Goal: Transaction & Acquisition: Purchase product/service

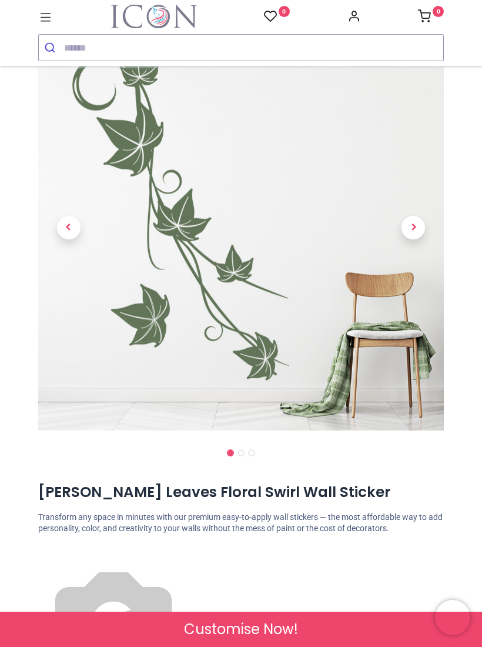
scroll to position [87, 0]
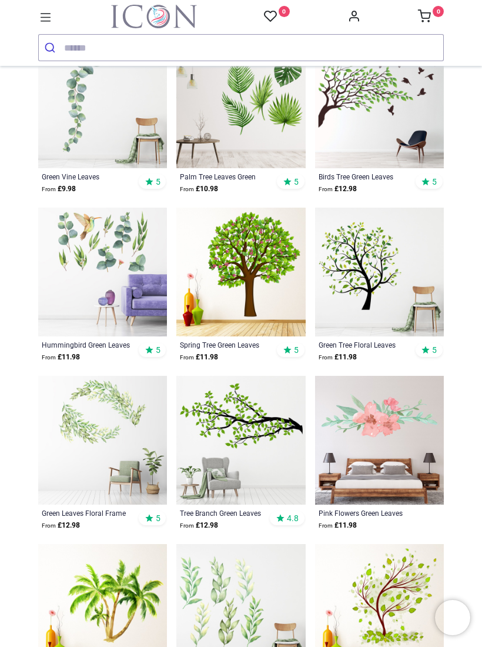
scroll to position [135, 0]
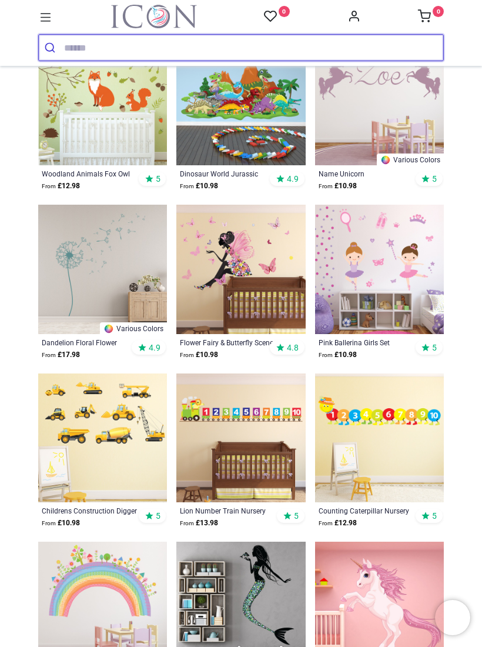
scroll to position [646, 0]
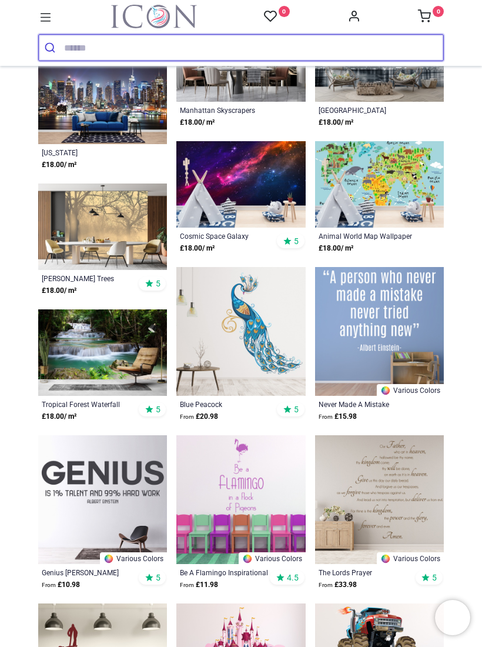
scroll to position [2767, 0]
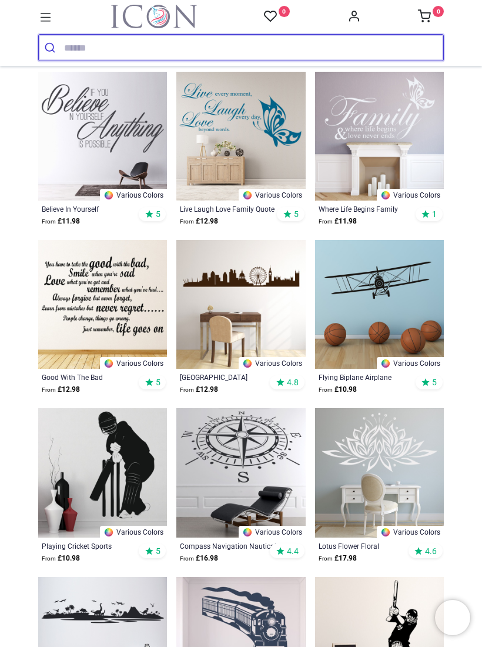
scroll to position [4482, 0]
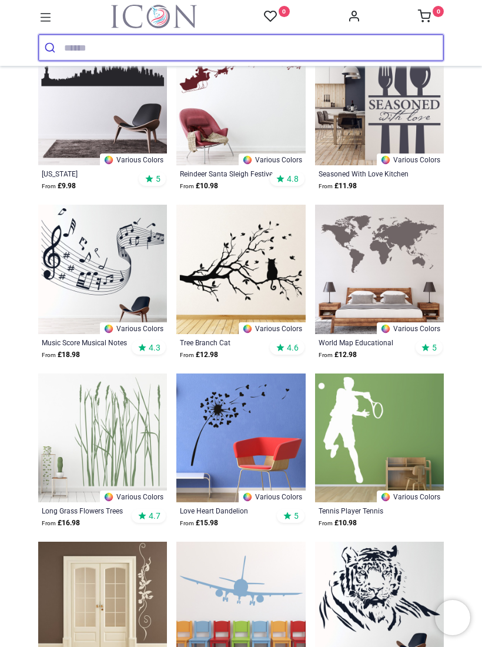
scroll to position [5690, 0]
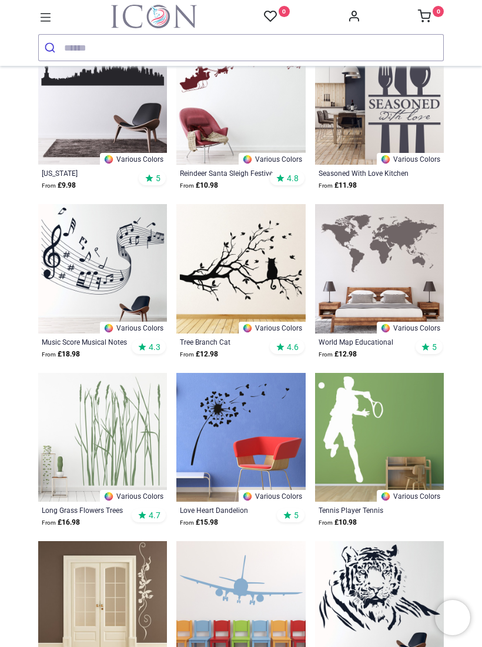
click at [122, 433] on img at bounding box center [102, 437] width 129 height 129
click at [117, 446] on img at bounding box center [102, 437] width 129 height 129
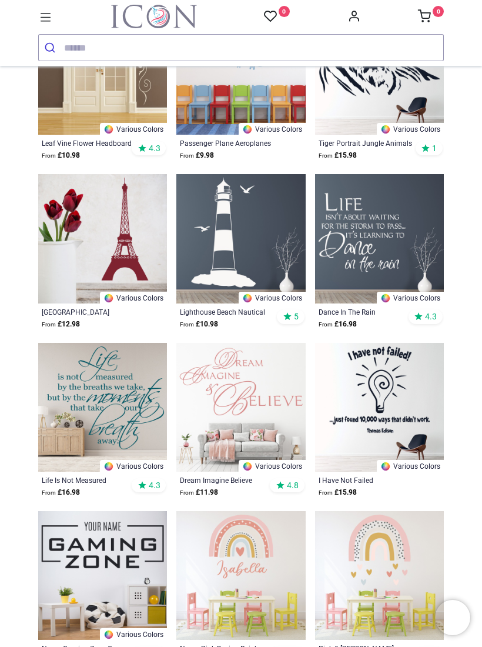
scroll to position [6217, 0]
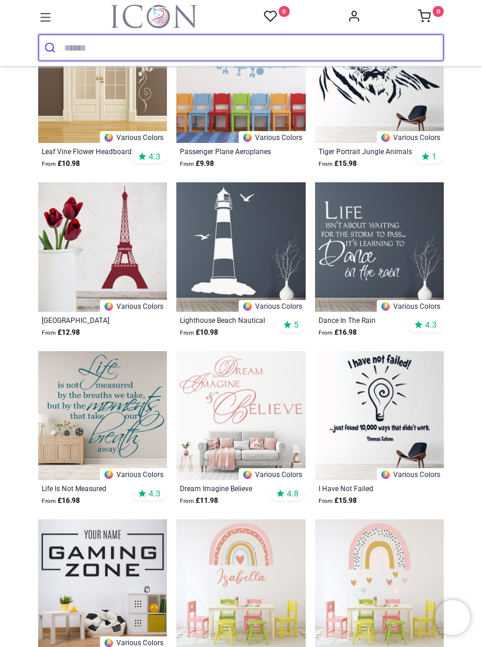
click at [82, 46] on input "search" at bounding box center [253, 48] width 379 height 26
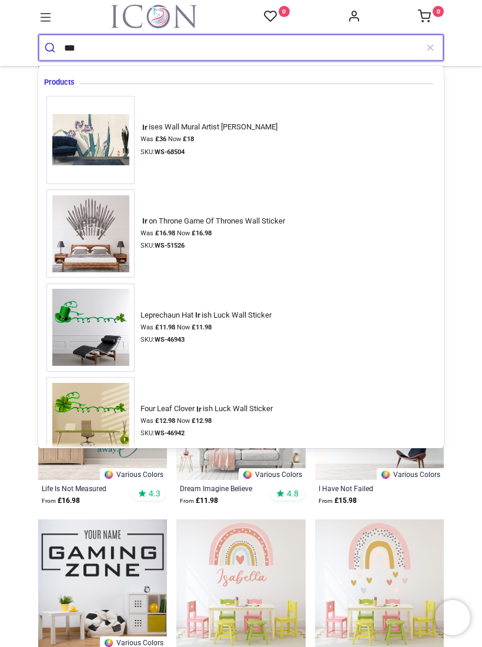
type input "*"
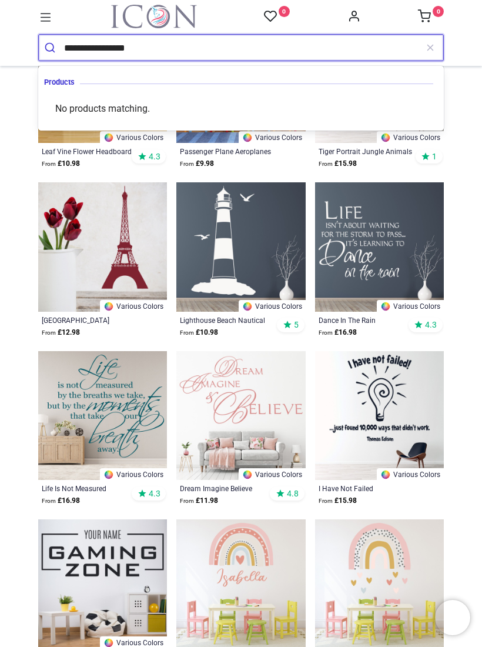
type input "**********"
click at [51, 48] on button "submit" at bounding box center [51, 48] width 25 height 26
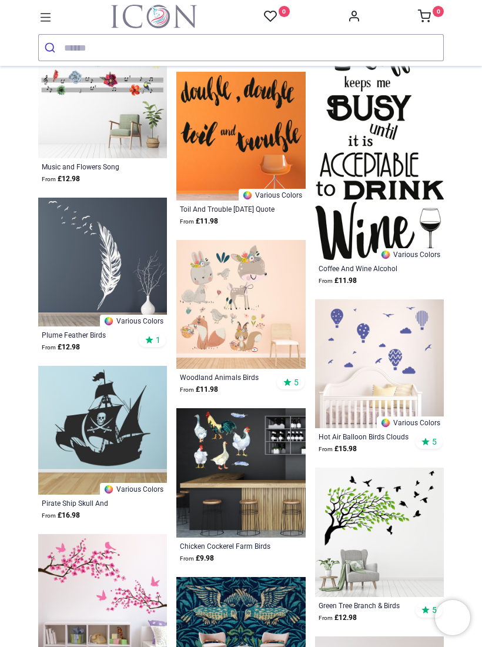
scroll to position [931, 0]
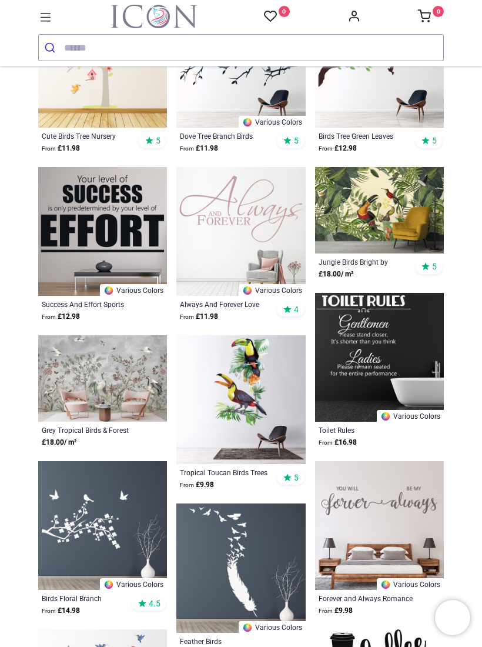
scroll to position [305, 0]
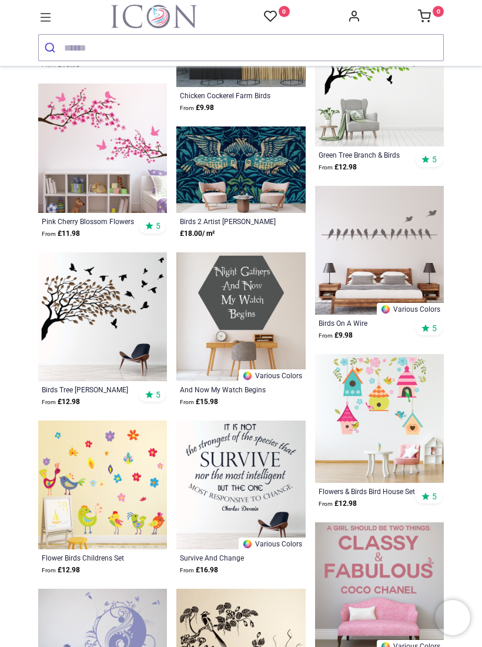
scroll to position [1357, 0]
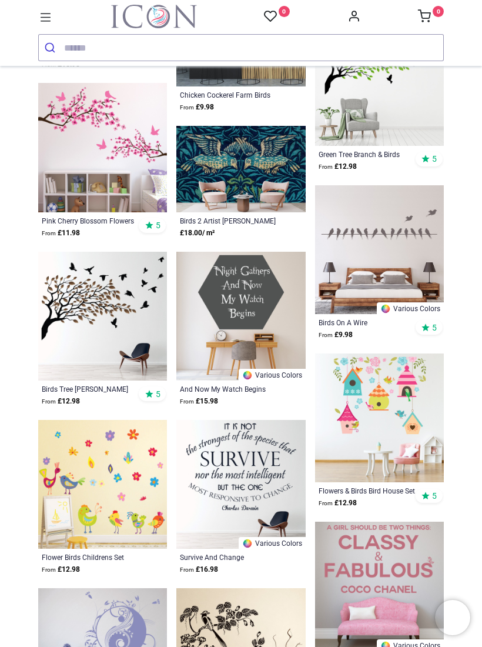
click at [416, 199] on img at bounding box center [379, 249] width 129 height 129
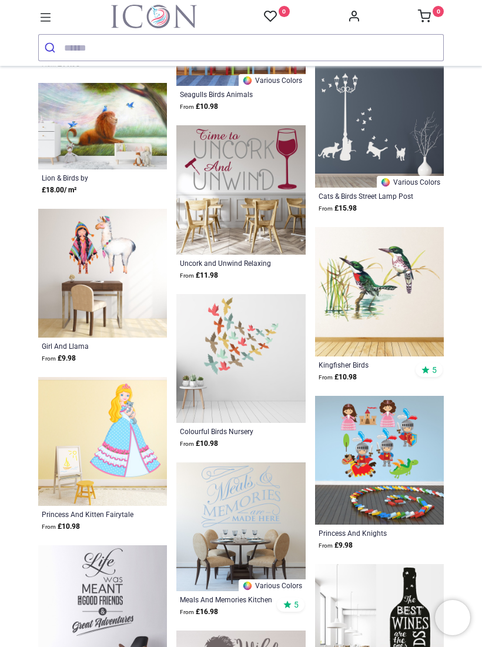
scroll to position [2330, 0]
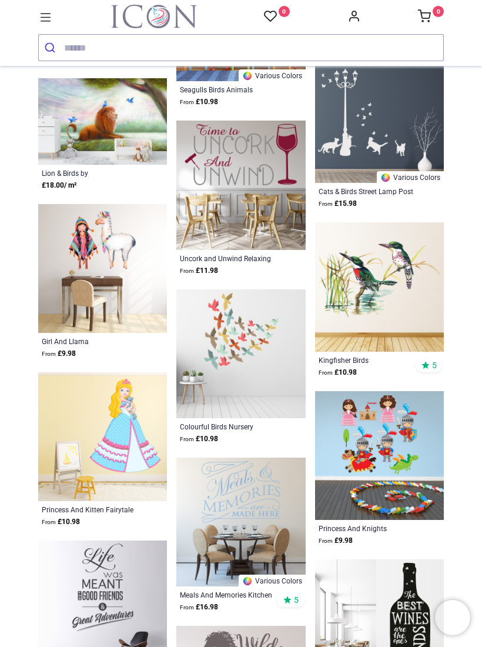
click at [393, 287] on img at bounding box center [379, 286] width 129 height 129
click at [409, 295] on img at bounding box center [379, 286] width 129 height 129
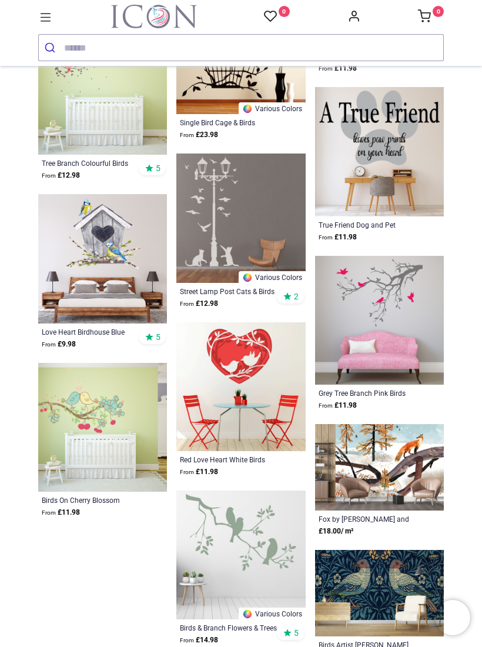
scroll to position [4107, 0]
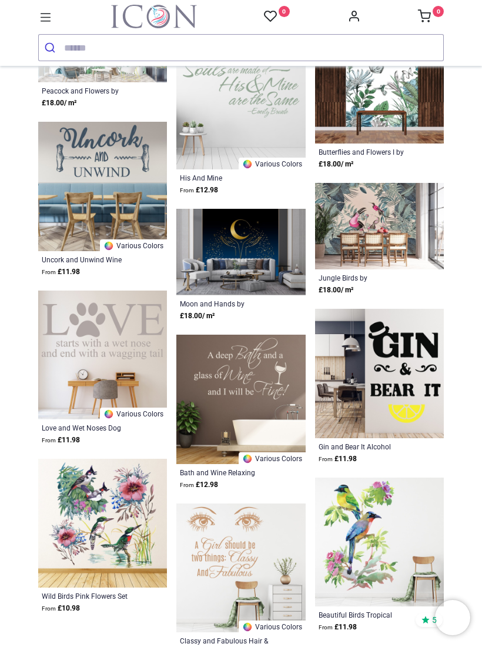
scroll to position [5570, 0]
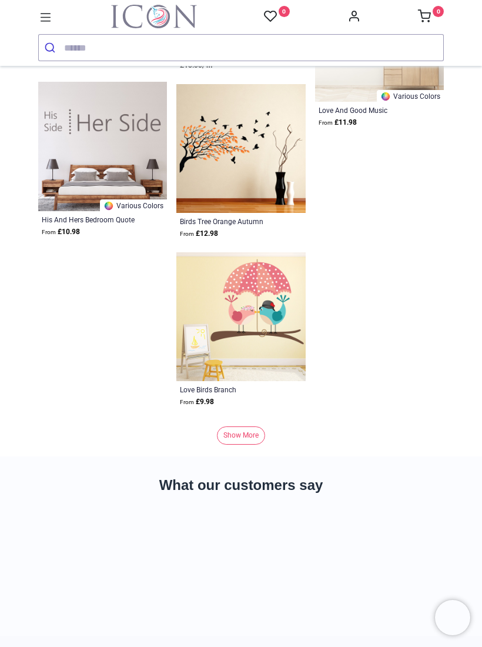
scroll to position [7416, 0]
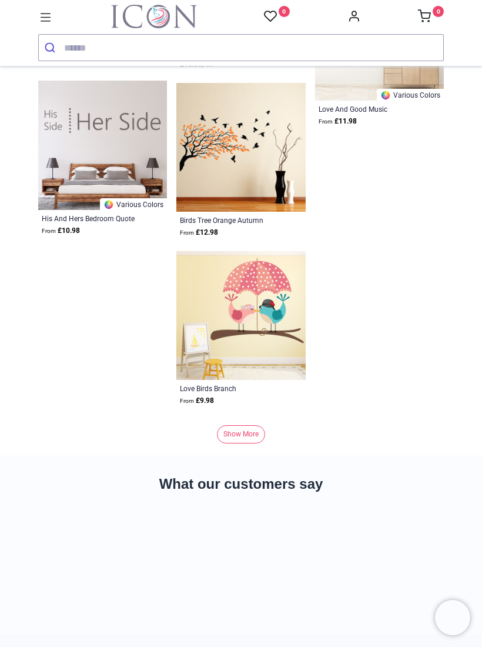
click at [246, 430] on link "Show More" at bounding box center [241, 434] width 48 height 18
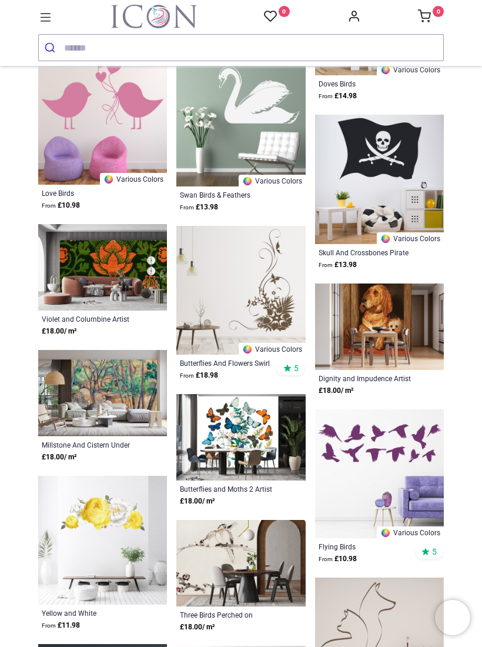
scroll to position [7947, 0]
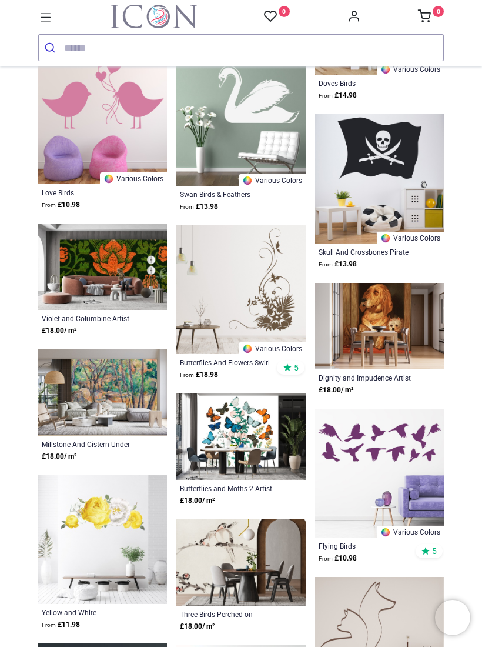
click at [260, 271] on img at bounding box center [240, 289] width 129 height 129
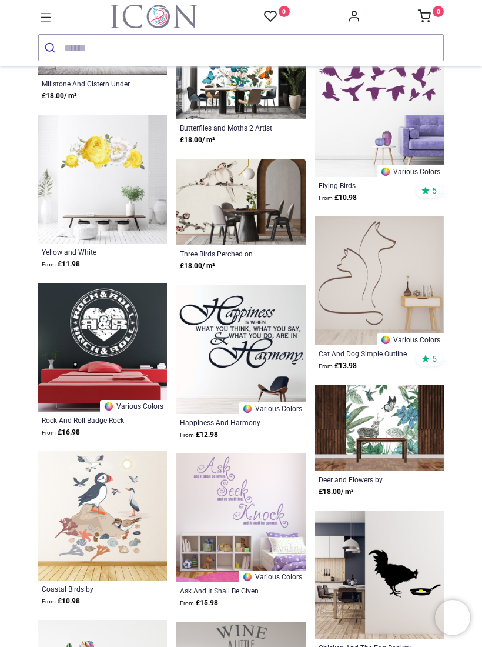
scroll to position [8308, 0]
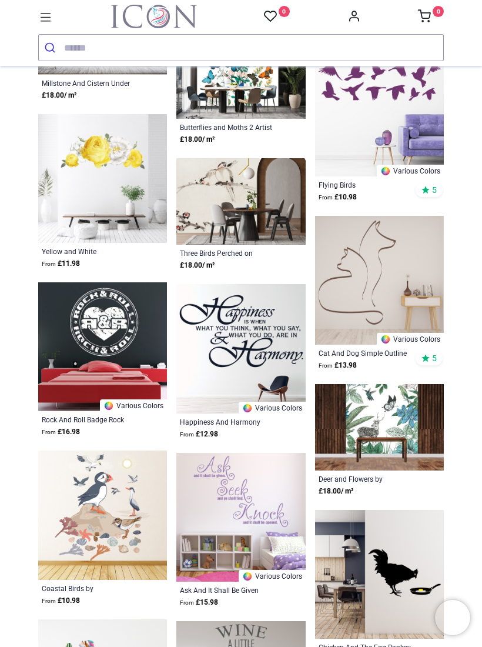
click at [239, 195] on img at bounding box center [240, 201] width 129 height 86
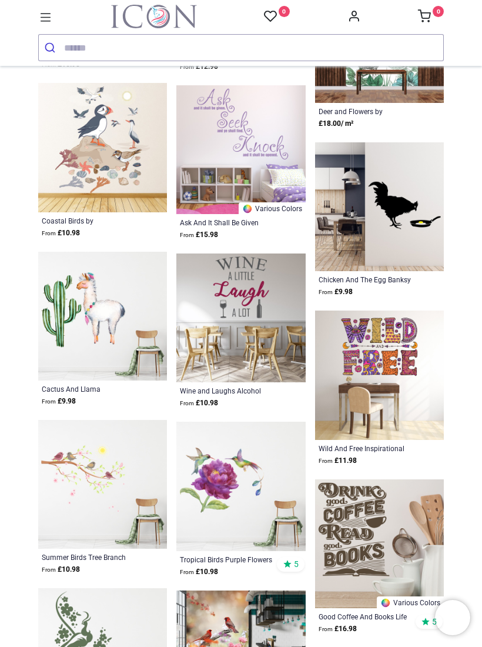
scroll to position [8682, 0]
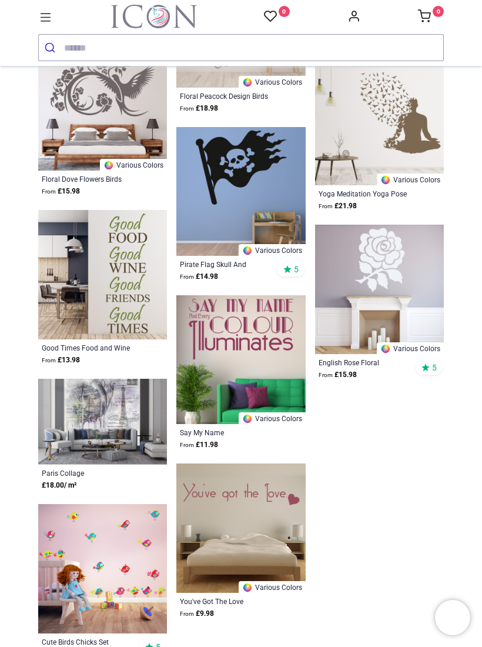
scroll to position [10064, 0]
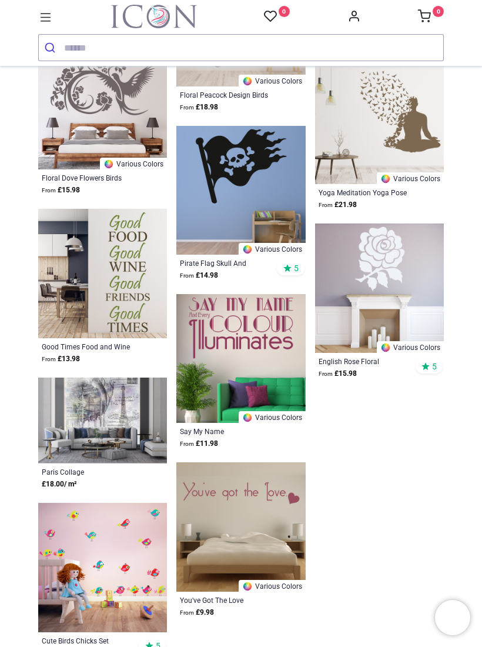
click at [250, 359] on img at bounding box center [240, 358] width 129 height 129
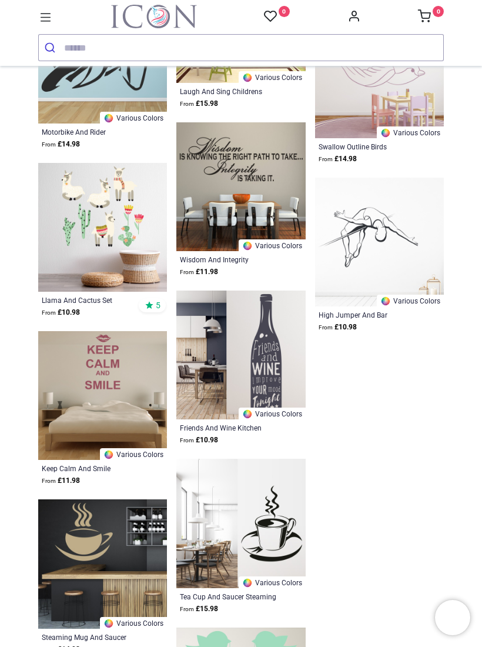
scroll to position [11591, 0]
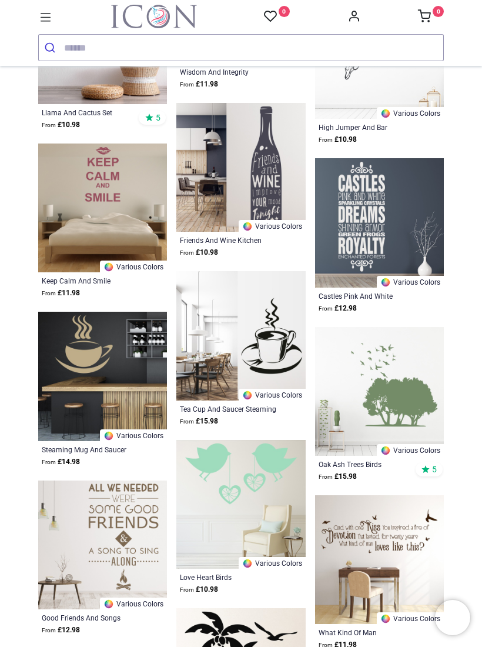
scroll to position [11771, 0]
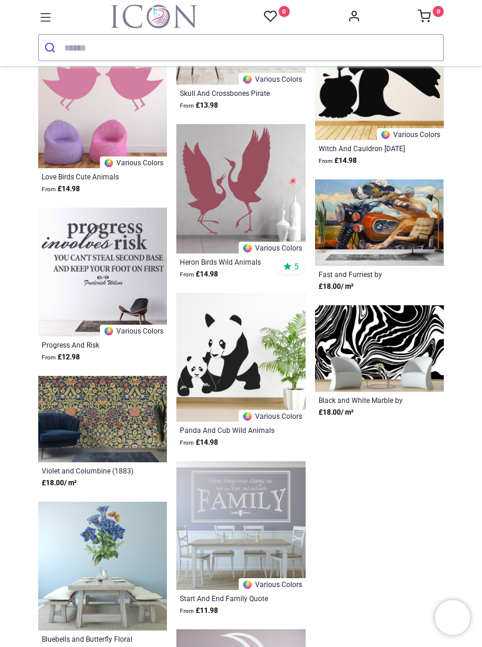
scroll to position [13054, 0]
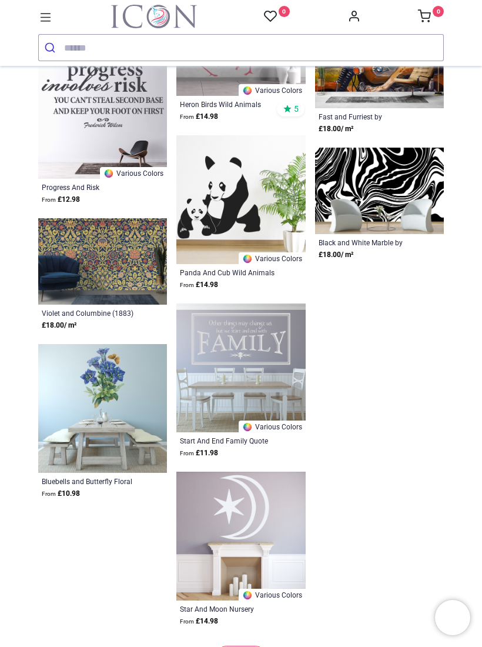
scroll to position [13211, 0]
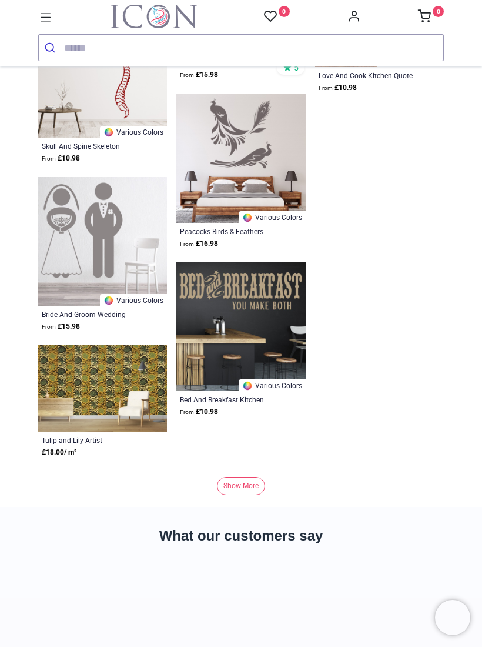
scroll to position [14893, 0]
click at [255, 476] on link "Show More" at bounding box center [241, 485] width 48 height 18
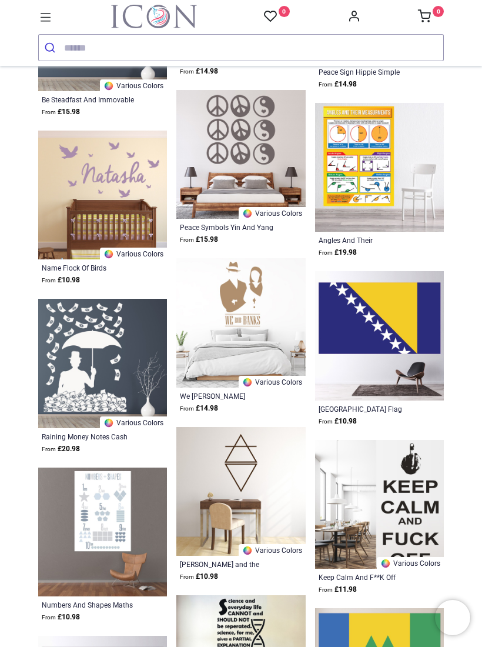
scroll to position [15740, 0]
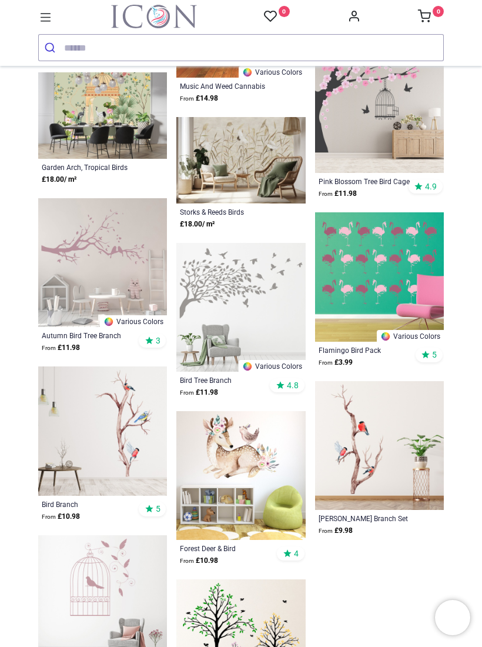
scroll to position [17580, 0]
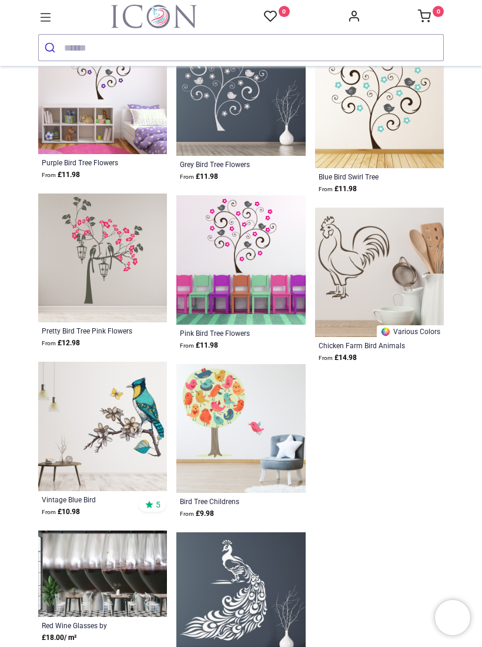
scroll to position [19251, 0]
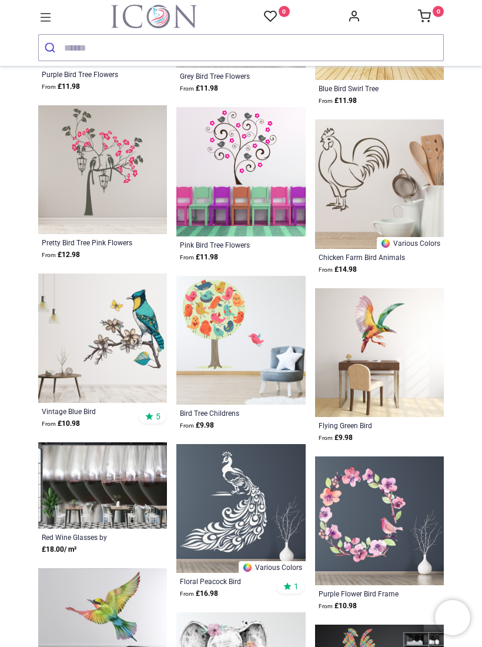
scroll to position [19340, 0]
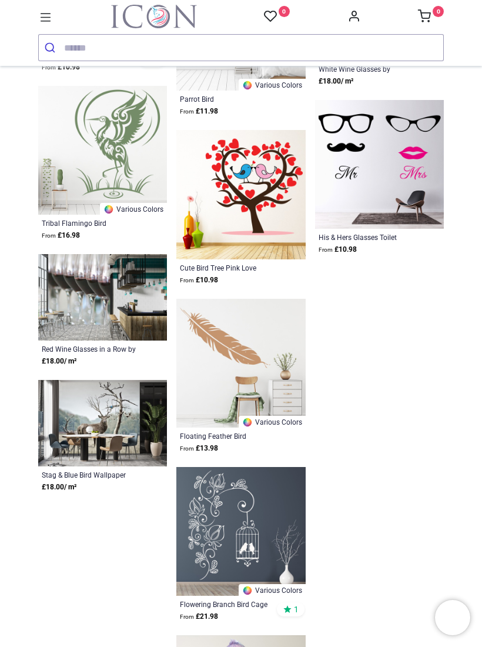
scroll to position [20832, 0]
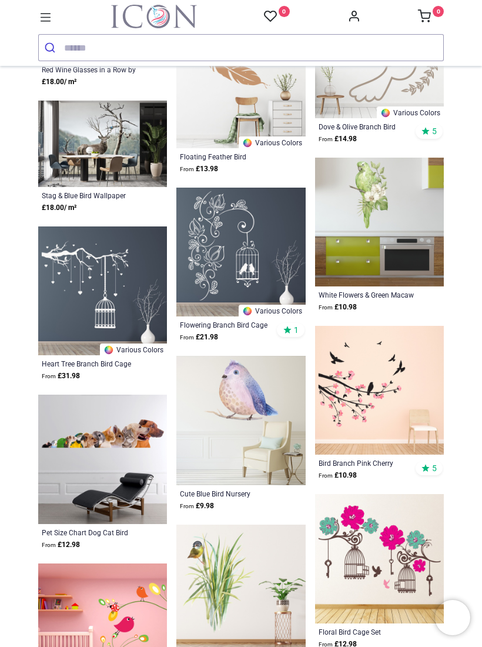
scroll to position [21112, 0]
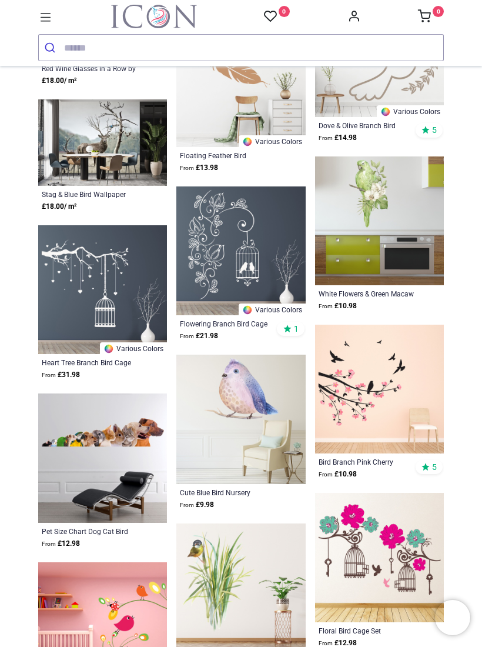
click at [263, 402] on img at bounding box center [240, 419] width 129 height 129
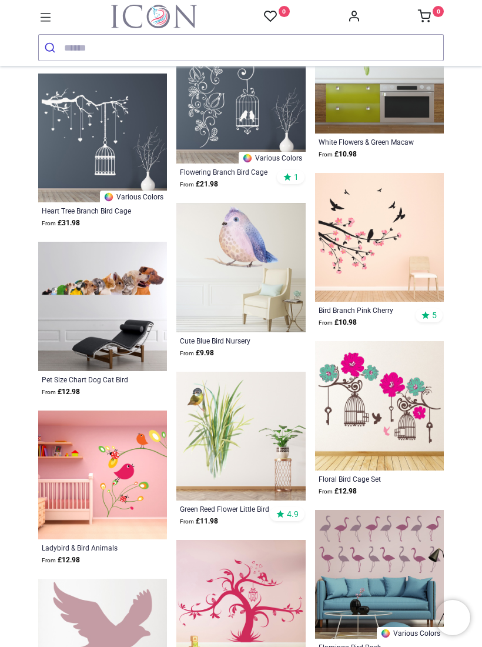
scroll to position [21269, 0]
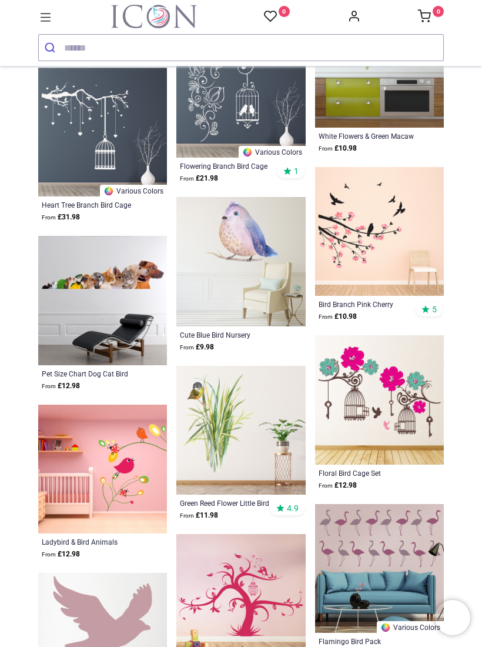
click at [253, 417] on img at bounding box center [240, 430] width 129 height 129
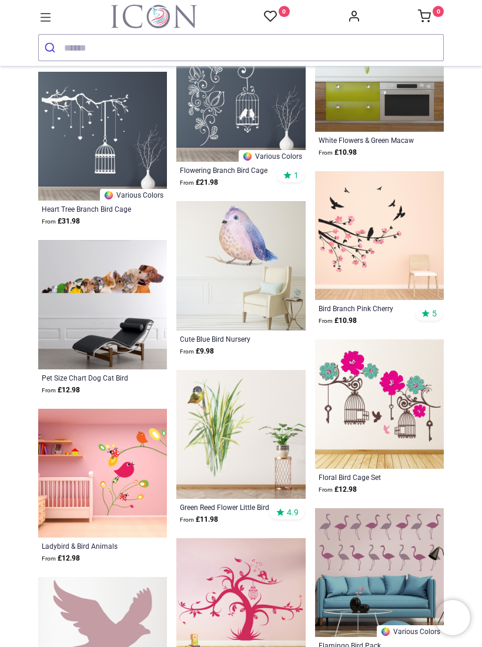
scroll to position [21269, 0]
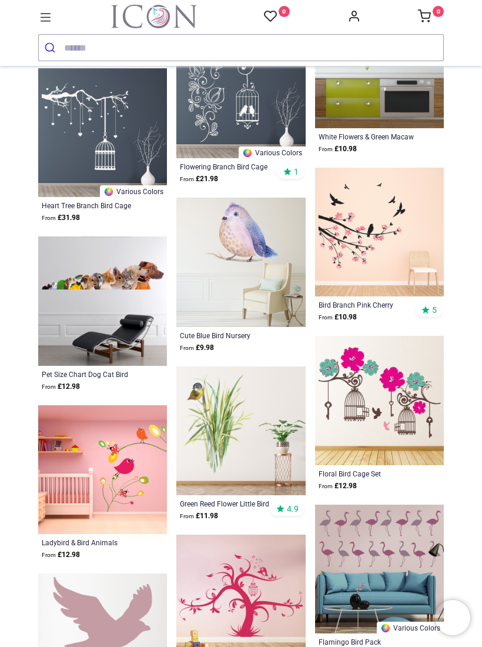
click at [238, 432] on img at bounding box center [240, 430] width 129 height 129
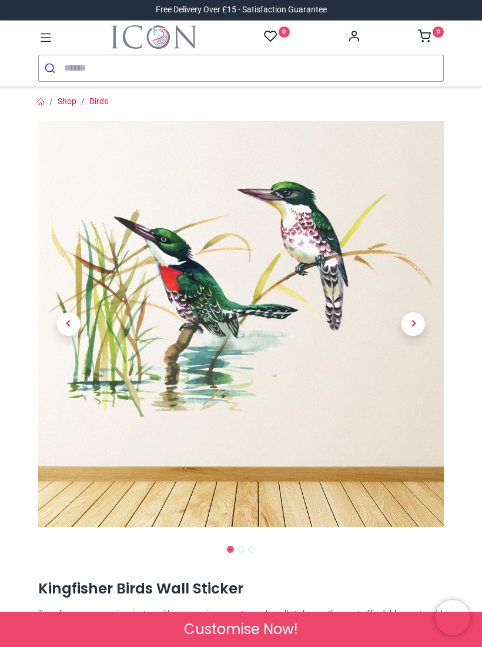
click at [419, 329] on span "Next" at bounding box center [414, 324] width 24 height 24
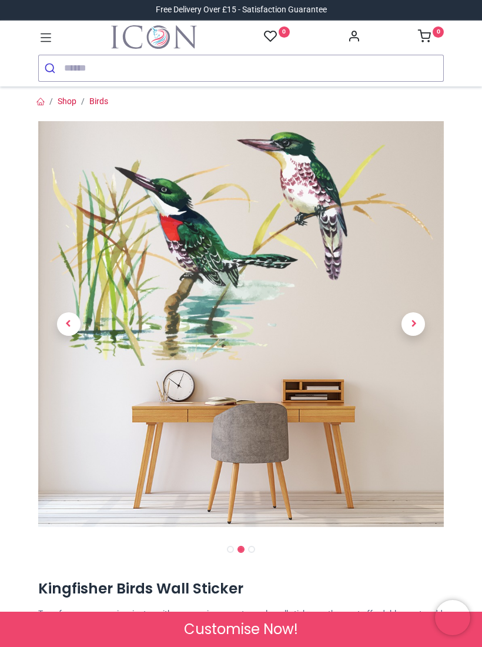
click at [420, 327] on span "Next" at bounding box center [414, 324] width 24 height 24
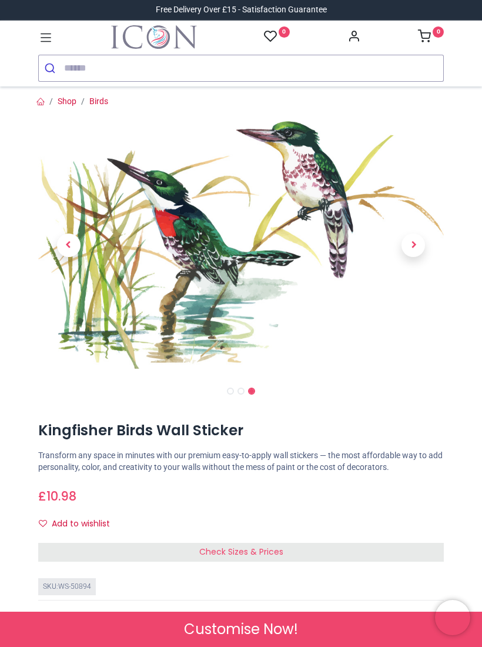
click at [419, 243] on span "Next" at bounding box center [414, 245] width 24 height 24
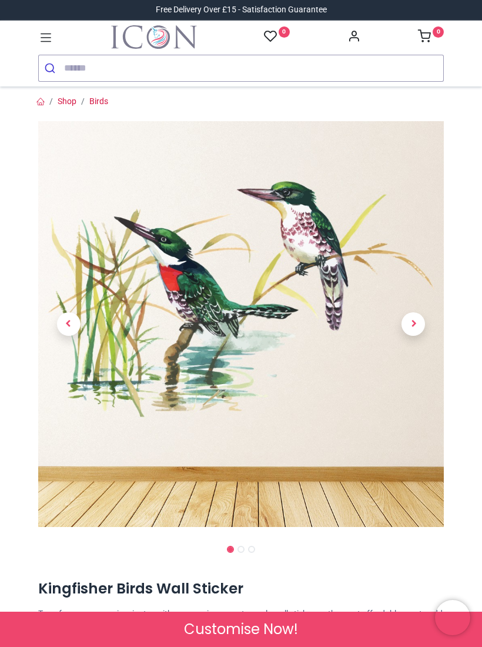
click at [416, 313] on span "Next" at bounding box center [414, 324] width 24 height 24
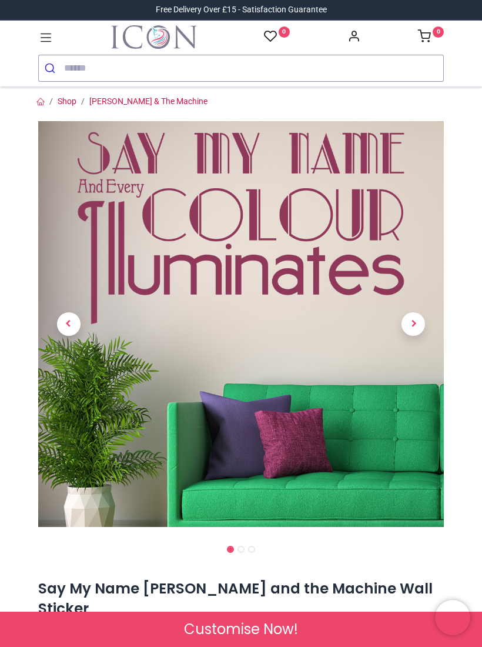
click at [424, 313] on link at bounding box center [413, 324] width 61 height 284
click at [421, 317] on span "Next" at bounding box center [414, 324] width 24 height 24
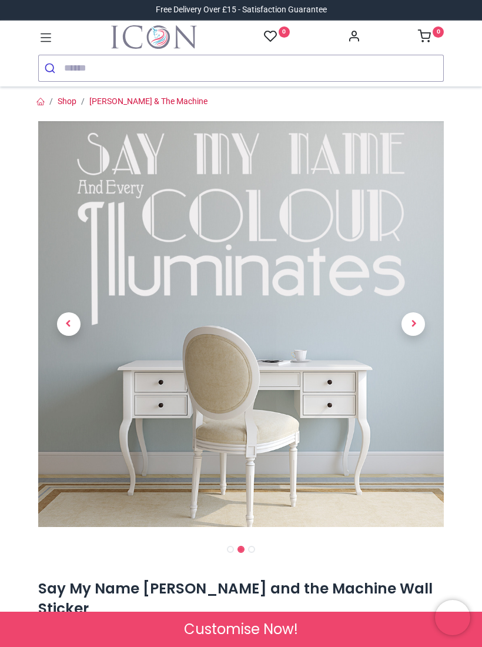
click at [432, 307] on link at bounding box center [413, 324] width 61 height 284
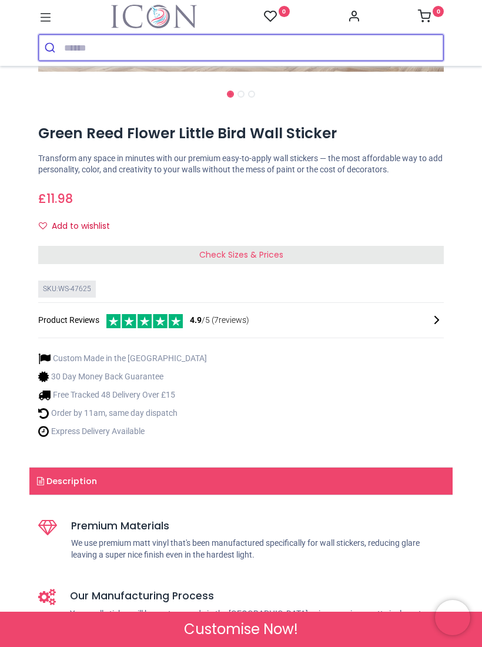
scroll to position [436, 0]
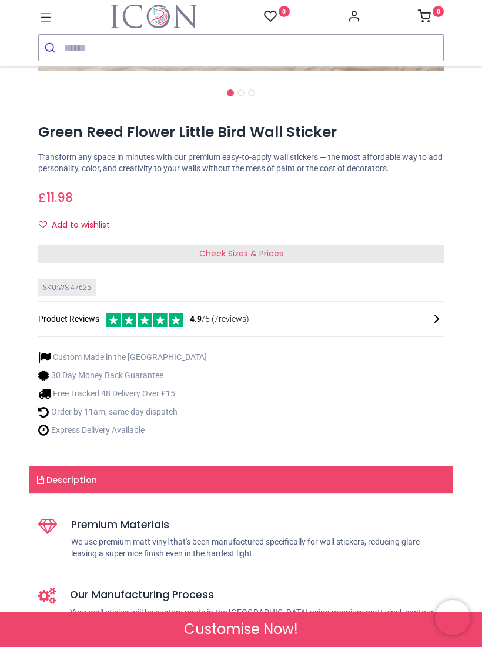
click at [405, 467] on link "Description" at bounding box center [240, 479] width 423 height 27
click at [81, 475] on link "Description" at bounding box center [240, 479] width 423 height 27
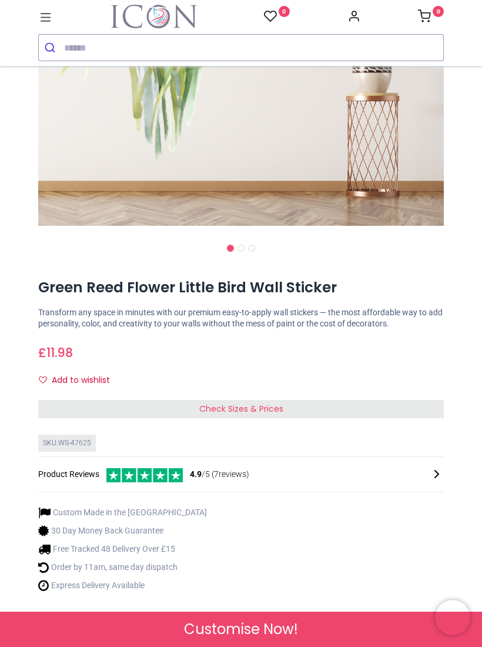
scroll to position [268, 0]
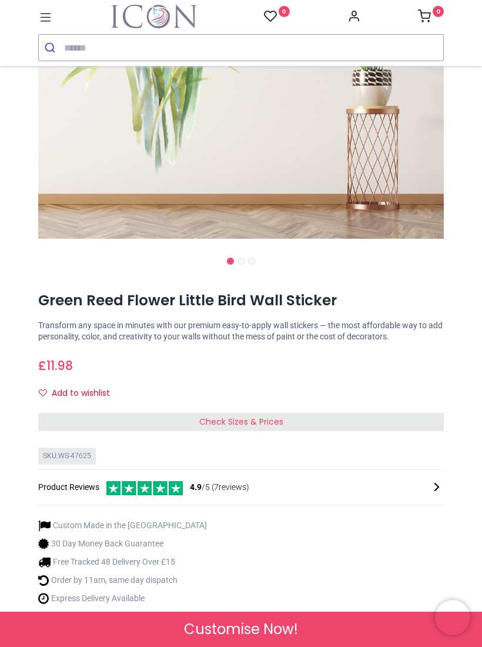
click at [358, 407] on div "Green Reed Flower Little Bird Wall Sticker https://www.iconwallstickers.co.uk/g…" at bounding box center [240, 454] width 423 height 332
click at [377, 413] on div "Check Sizes & Prices" at bounding box center [241, 422] width 406 height 19
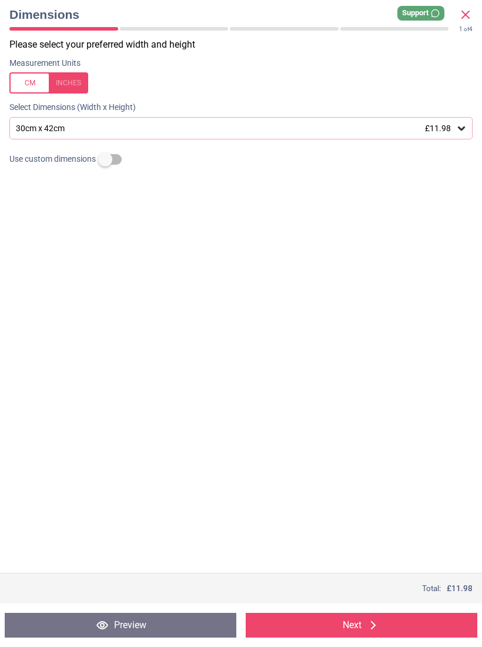
click at [466, 123] on icon at bounding box center [462, 128] width 12 height 12
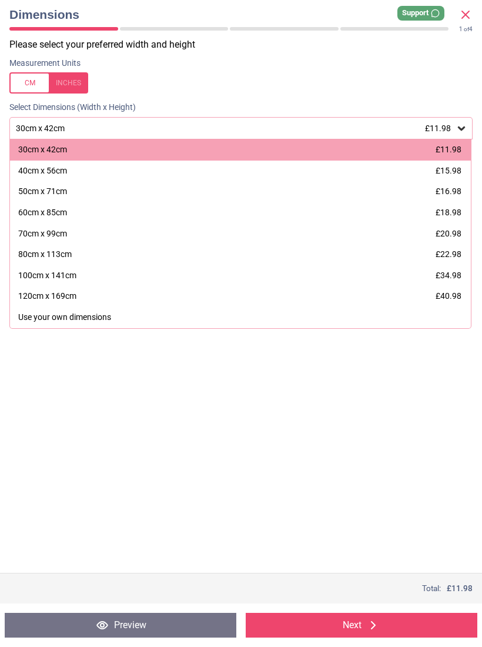
click at [75, 81] on div at bounding box center [48, 82] width 79 height 21
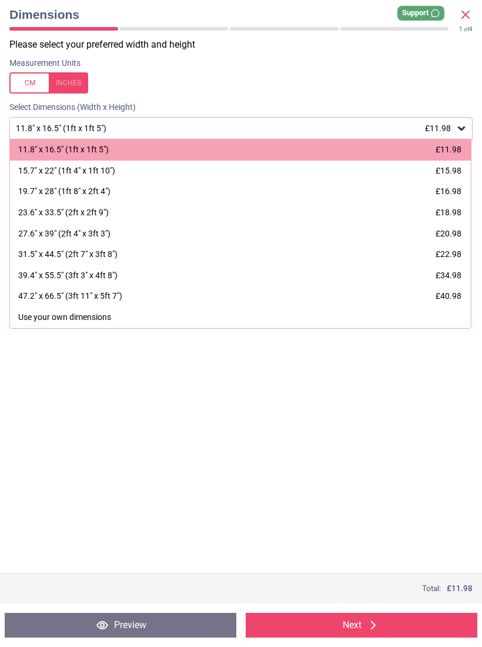
click at [36, 86] on div at bounding box center [48, 82] width 79 height 21
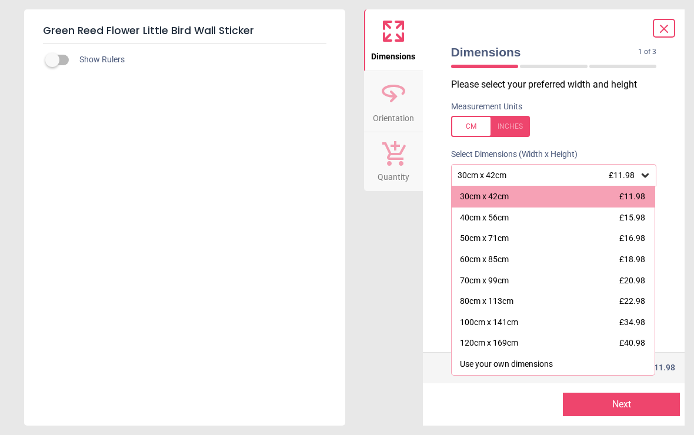
click at [292, 19] on h5 "Green Reed Flower Little Bird Wall Sticker" at bounding box center [184, 31] width 283 height 25
click at [292, 21] on h5 "Green Reed Flower Little Bird Wall Sticker" at bounding box center [184, 31] width 283 height 25
click at [282, 28] on h5 "Green Reed Flower Little Bird Wall Sticker" at bounding box center [184, 31] width 283 height 25
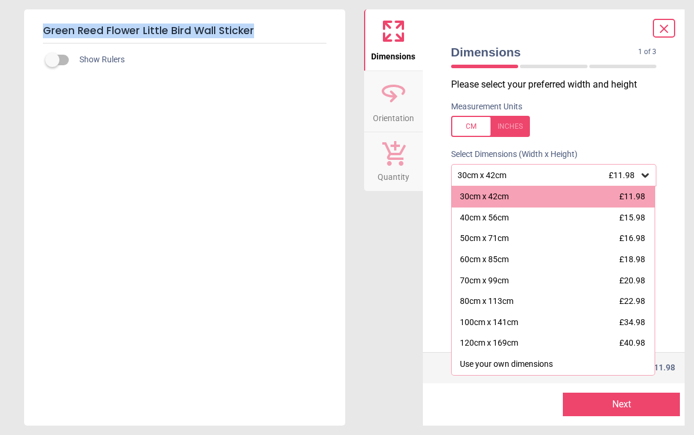
click at [274, 7] on div "Green Reed Flower Little Bird Wall Sticker Show Rulers Dimensions Orientation Q…" at bounding box center [347, 217] width 694 height 435
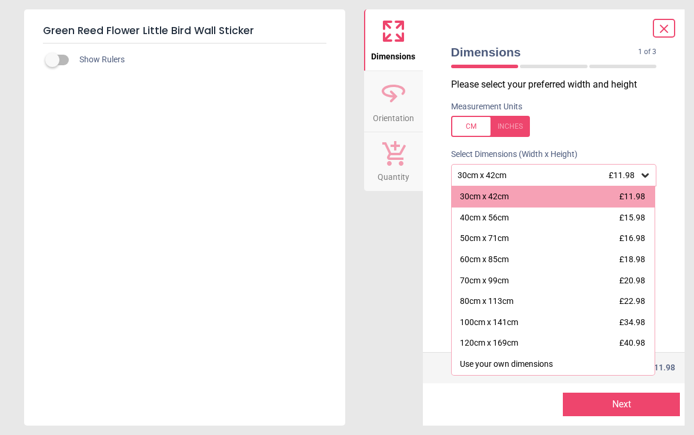
click at [274, 3] on div "Green Reed Flower Little Bird Wall Sticker Show Rulers Dimensions Orientation Q…" at bounding box center [347, 217] width 694 height 435
click at [276, 5] on div "Green Reed Flower Little Bird Wall Sticker Show Rulers Dimensions Orientation Q…" at bounding box center [347, 217] width 694 height 435
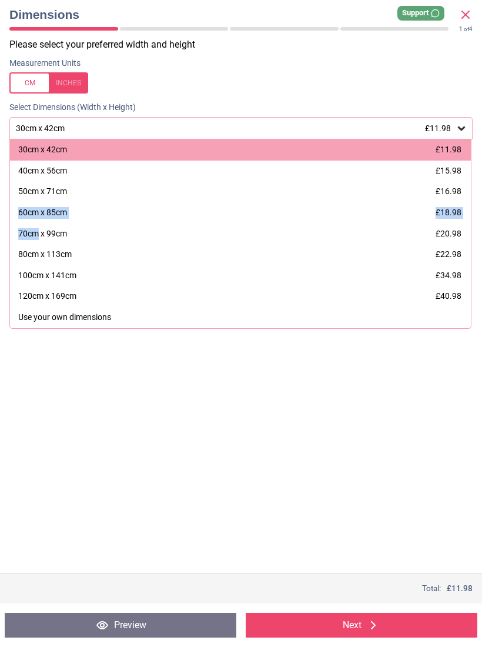
click at [335, 299] on div "120cm x 169cm £40.98" at bounding box center [240, 296] width 461 height 21
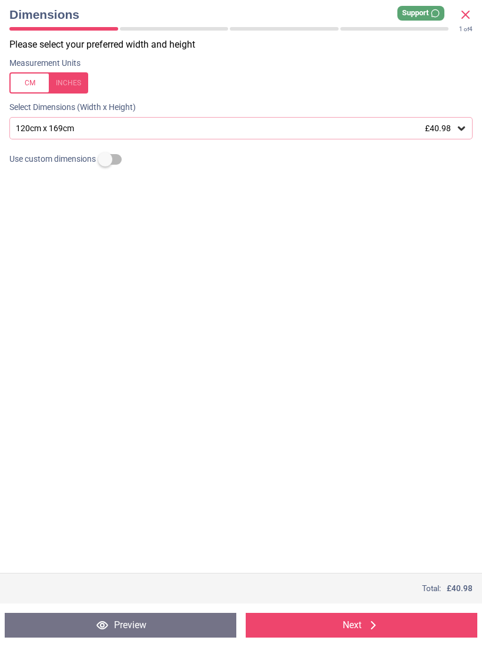
click at [471, 134] on div "120cm x 169cm £40.98" at bounding box center [240, 128] width 463 height 22
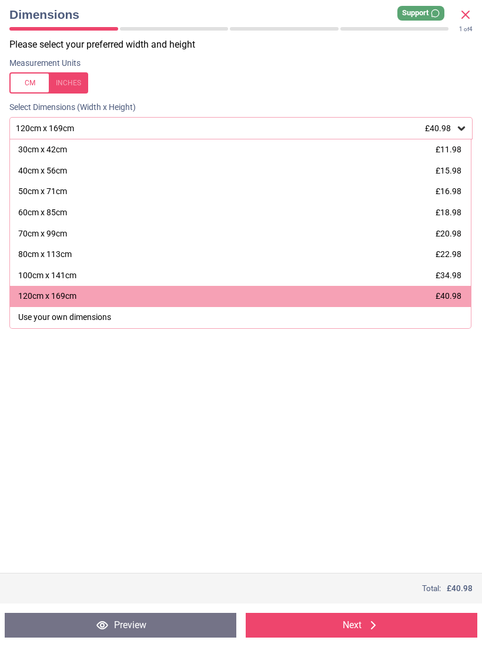
click at [457, 139] on div "30cm x 42cm £11.98" at bounding box center [240, 149] width 461 height 21
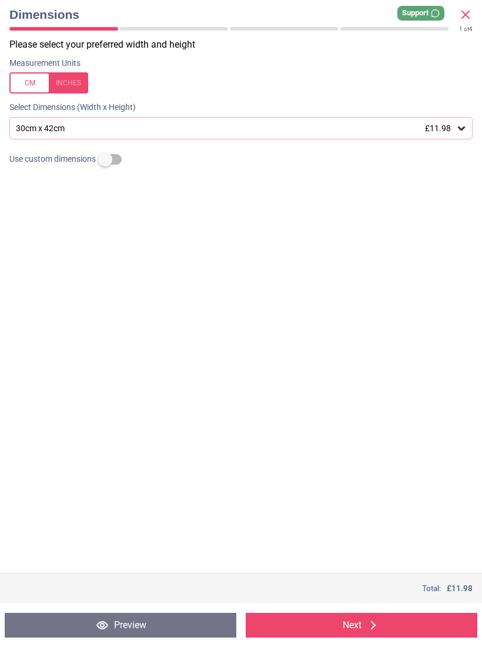
click at [465, 138] on div "30cm x 42cm £11.98" at bounding box center [240, 128] width 463 height 22
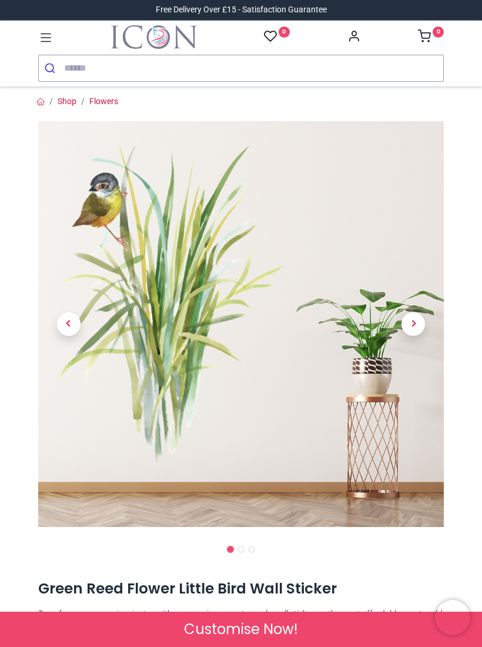
click at [419, 343] on link at bounding box center [413, 324] width 61 height 284
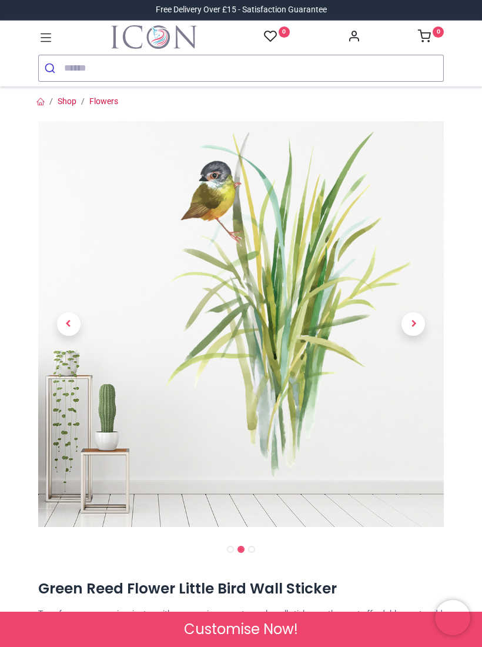
click at [414, 337] on link at bounding box center [413, 324] width 61 height 284
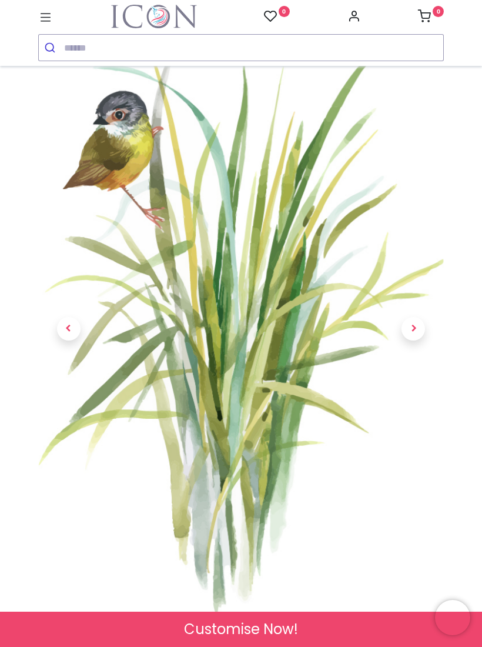
scroll to position [58, 0]
click at [427, 336] on link at bounding box center [413, 329] width 61 height 401
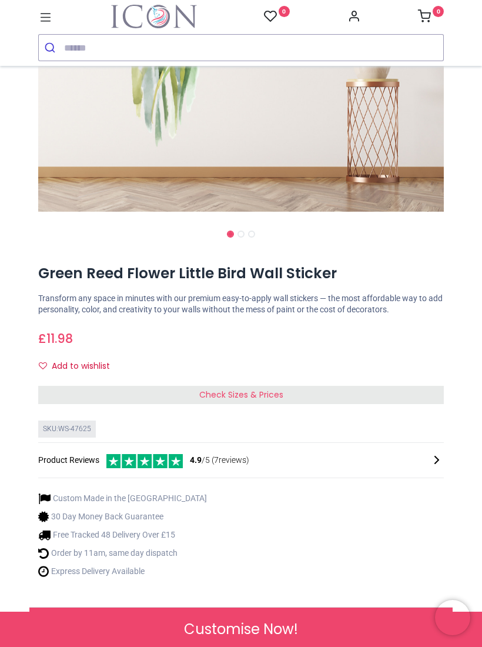
scroll to position [299, 0]
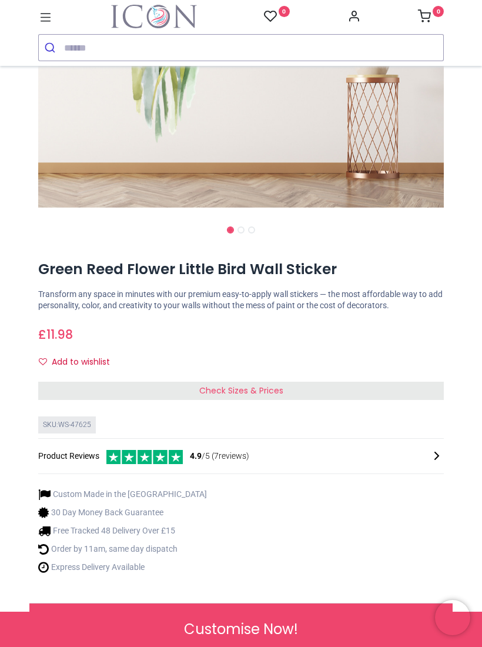
click at [315, 396] on div "Check Sizes & Prices" at bounding box center [241, 391] width 406 height 19
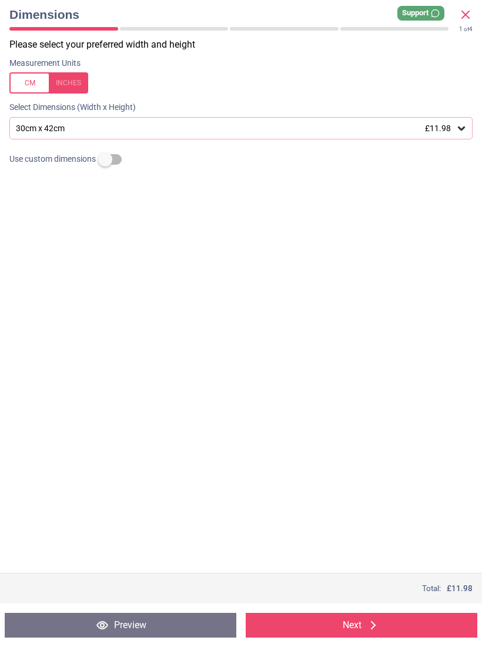
click at [464, 145] on div "Please select your preferred width and height Measurement Units Select Dimensio…" at bounding box center [241, 305] width 482 height 534
click at [447, 149] on div "Use custom dimensions" at bounding box center [241, 159] width 482 height 21
click at [462, 149] on div "Use custom dimensions" at bounding box center [241, 159] width 482 height 21
click at [436, 151] on div "Use custom dimensions" at bounding box center [241, 159] width 482 height 21
click at [467, 138] on div "30cm x 42cm £11.98" at bounding box center [240, 128] width 463 height 22
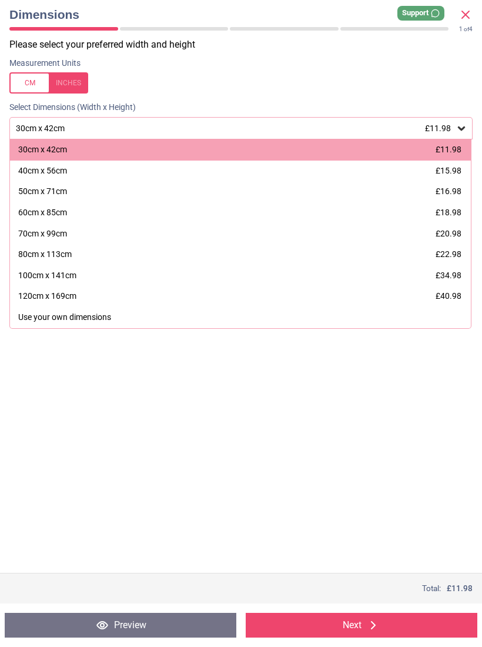
click at [456, 174] on span "£15.98" at bounding box center [449, 170] width 26 height 9
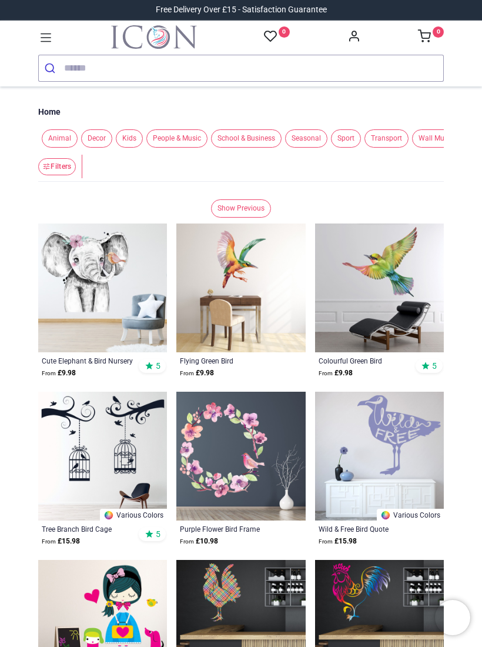
click at [357, 240] on img at bounding box center [379, 287] width 129 height 129
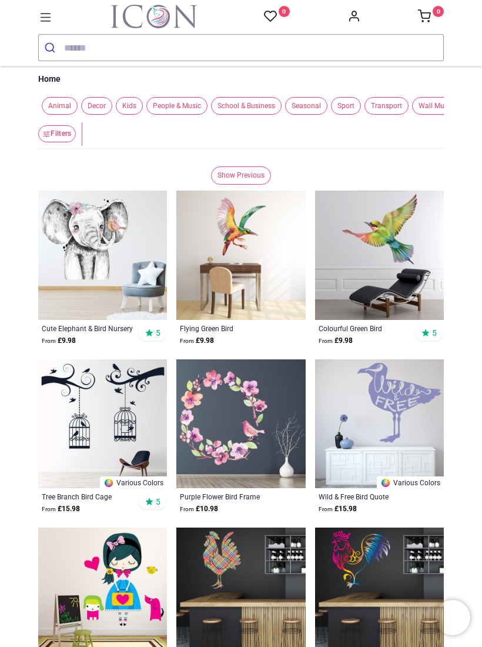
scroll to position [18, 0]
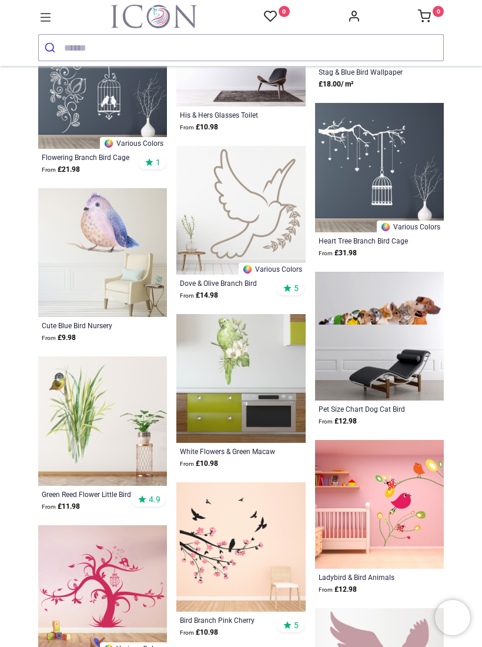
scroll to position [1531, 0]
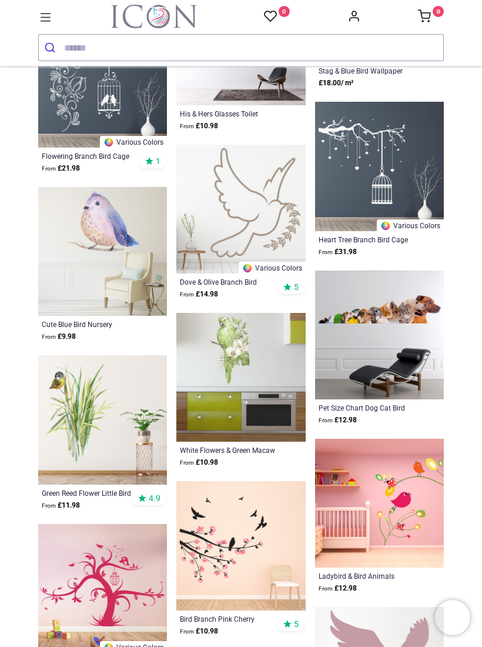
click at [98, 402] on img at bounding box center [102, 419] width 129 height 129
click at [99, 430] on img at bounding box center [102, 419] width 129 height 129
click at [85, 409] on img at bounding box center [102, 419] width 129 height 129
click at [96, 406] on img at bounding box center [102, 419] width 129 height 129
click at [101, 424] on img at bounding box center [102, 419] width 129 height 129
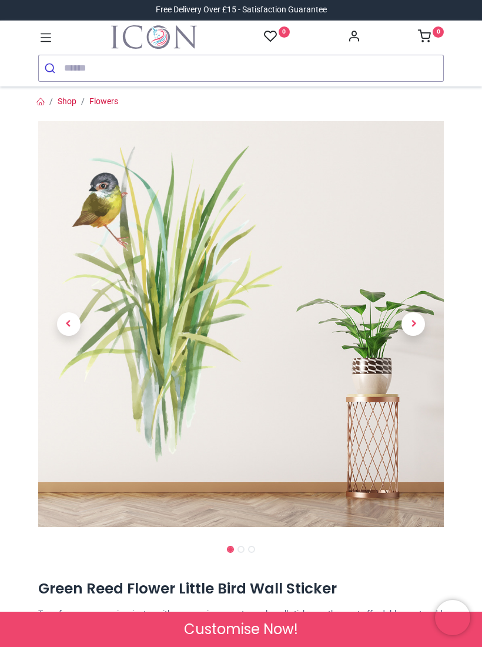
click at [423, 321] on span "Next" at bounding box center [414, 324] width 24 height 24
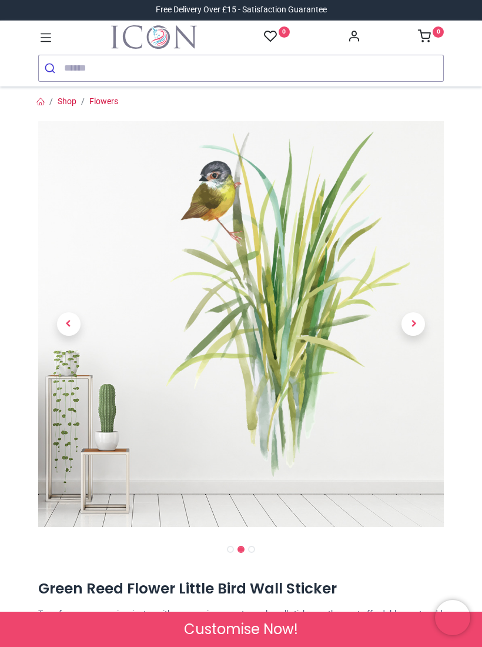
click at [422, 326] on span "Next" at bounding box center [414, 324] width 24 height 24
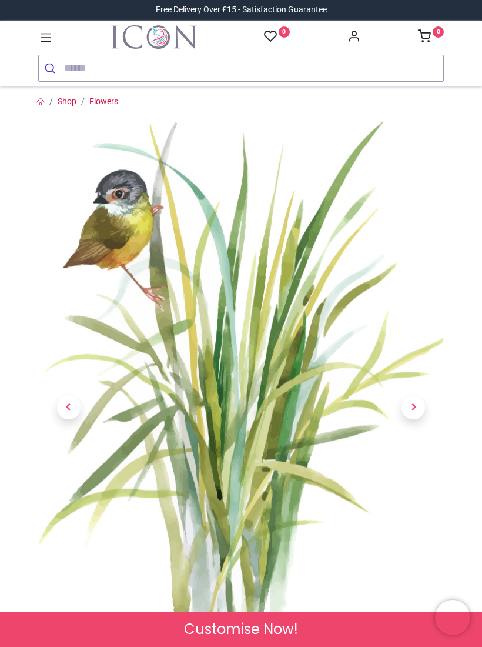
click at [425, 392] on link at bounding box center [413, 407] width 61 height 401
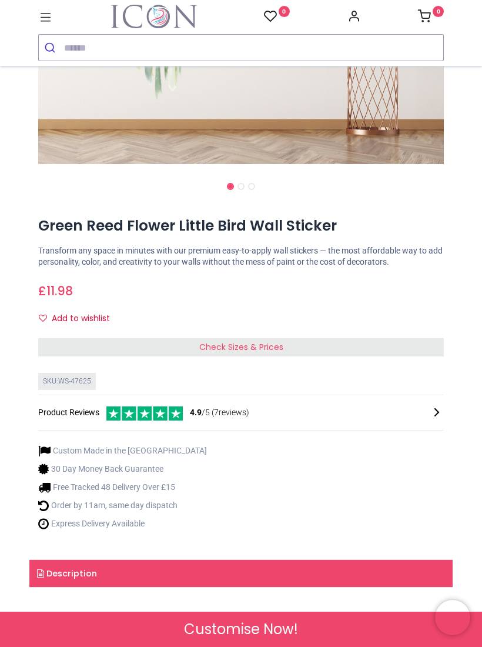
scroll to position [345, 0]
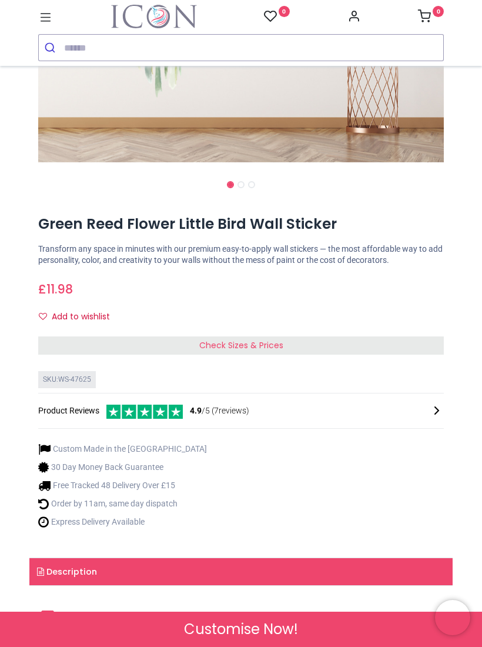
click at [416, 340] on div "Check Sizes & Prices" at bounding box center [241, 345] width 406 height 19
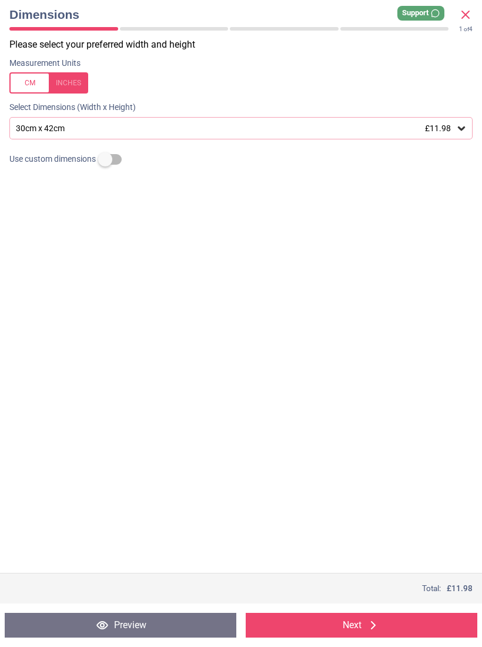
click at [467, 129] on div "30cm x 42cm £11.98" at bounding box center [240, 128] width 463 height 22
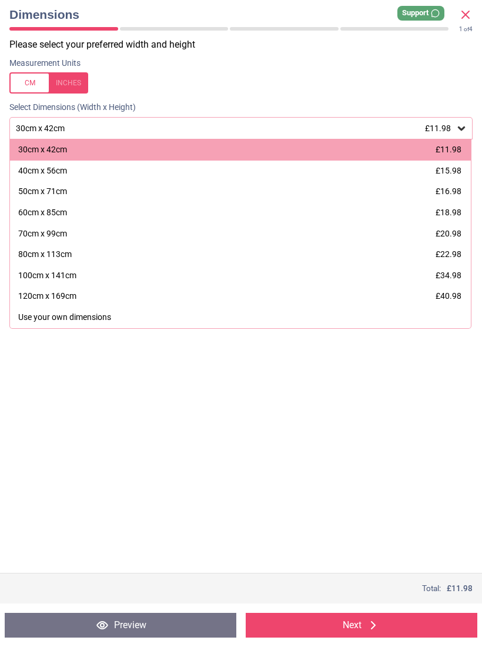
click at [461, 166] on span "£15.98" at bounding box center [449, 170] width 26 height 9
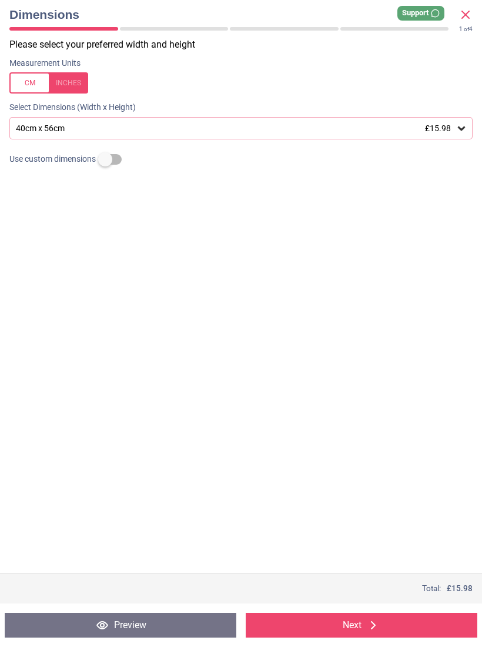
click at [385, 618] on button "Next" at bounding box center [362, 625] width 232 height 25
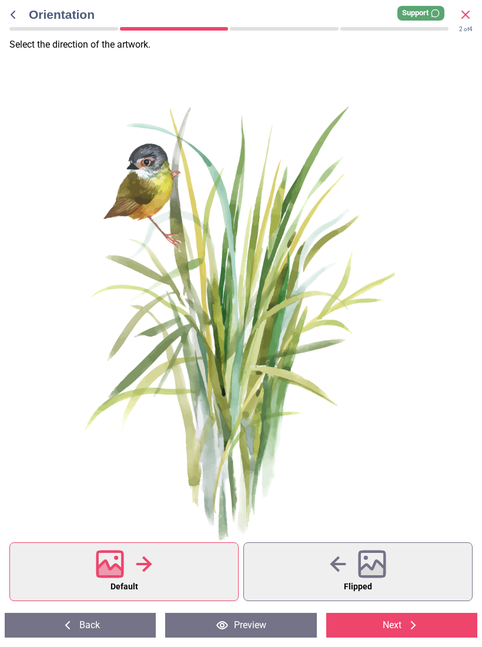
click at [148, 566] on icon at bounding box center [144, 564] width 16 height 16
click at [149, 576] on div at bounding box center [124, 564] width 56 height 31
click at [381, 629] on button "Next" at bounding box center [401, 625] width 151 height 25
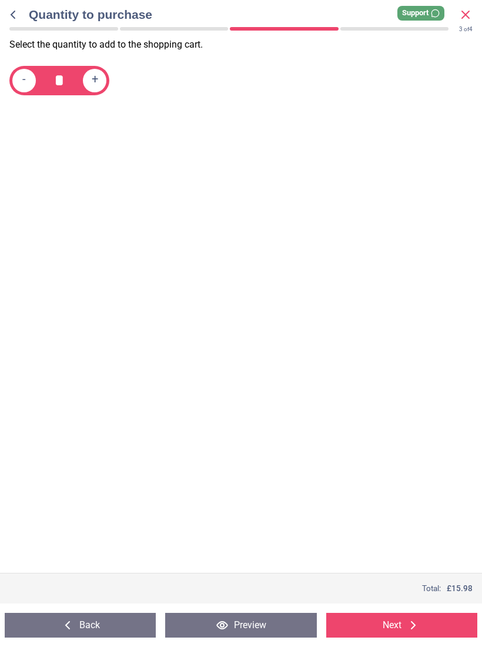
click at [383, 629] on button "Next" at bounding box center [401, 625] width 151 height 25
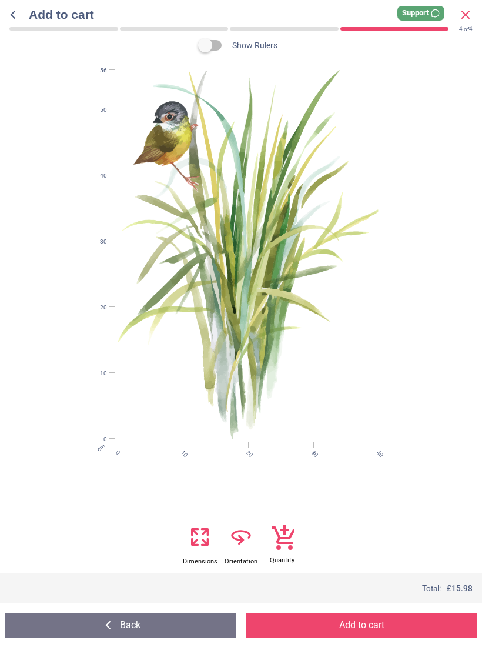
click at [392, 630] on button "Add to cart" at bounding box center [362, 625] width 232 height 25
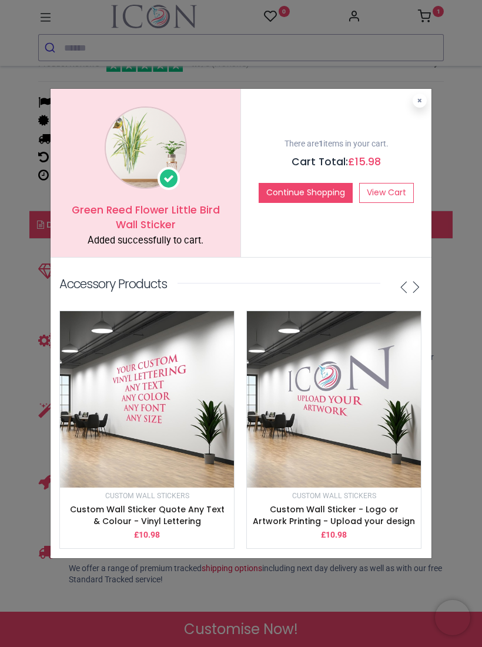
click at [399, 193] on link "View Cart" at bounding box center [386, 193] width 55 height 20
click at [426, 103] on button at bounding box center [420, 100] width 14 height 14
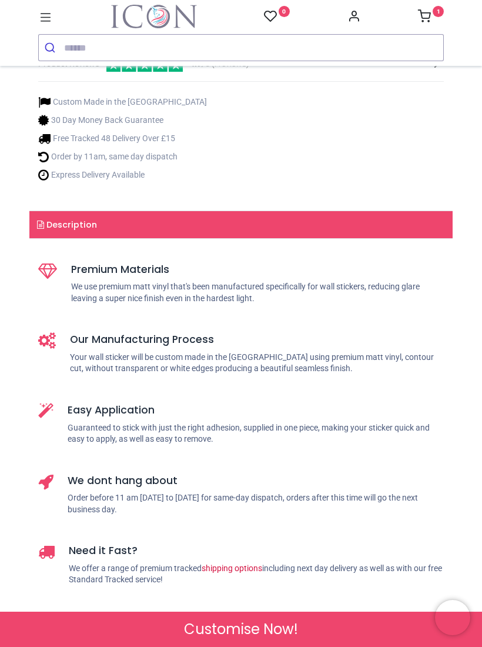
click at [438, 15] on sup "1" at bounding box center [438, 11] width 11 height 11
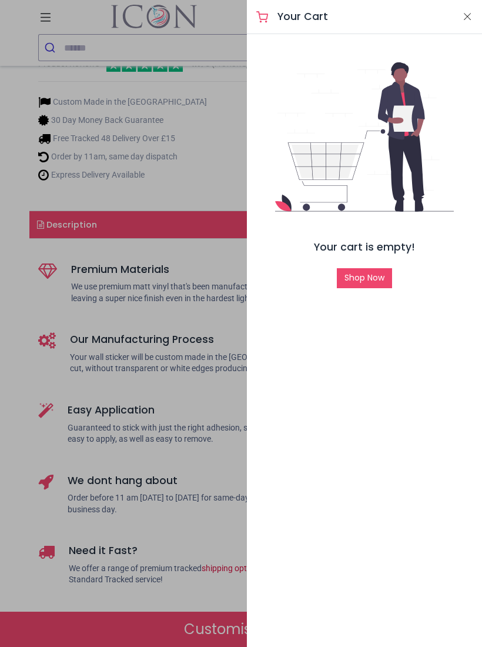
click at [471, 15] on button "Close" at bounding box center [467, 16] width 11 height 15
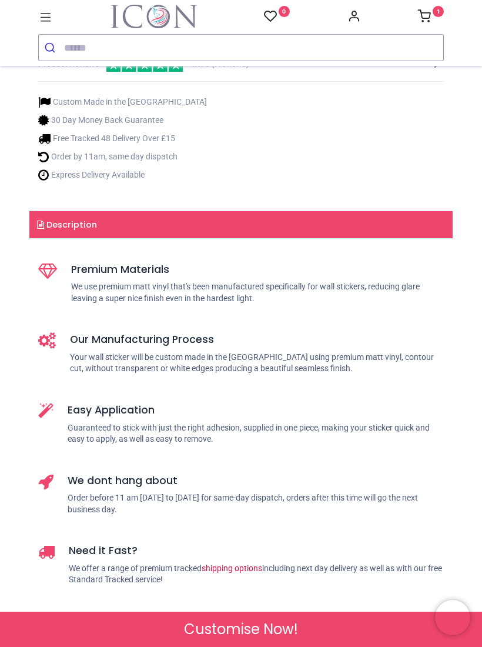
click at [434, 9] on sup "1" at bounding box center [438, 11] width 11 height 11
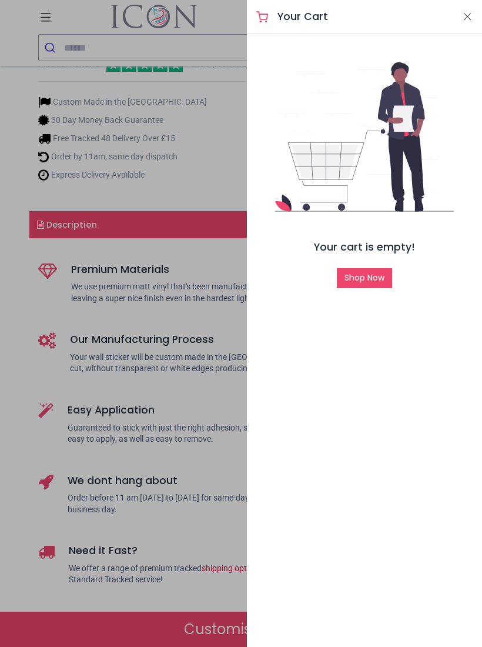
click at [480, 15] on div "Your Cart" at bounding box center [364, 17] width 235 height 34
click at [479, 16] on div "Your Cart" at bounding box center [364, 17] width 235 height 34
click at [471, 17] on button "Close" at bounding box center [467, 16] width 11 height 15
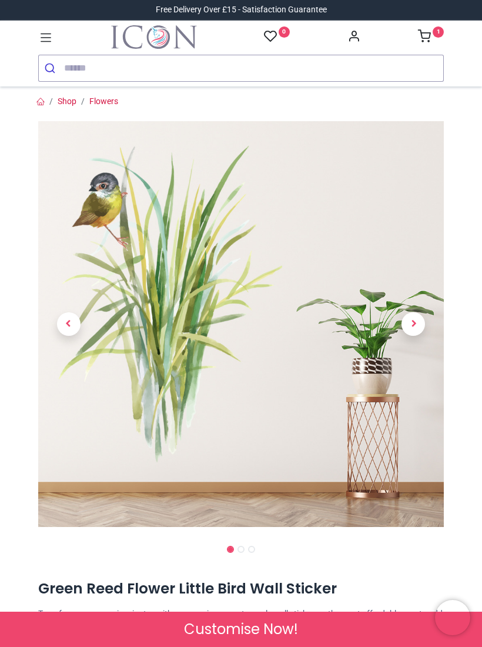
click at [381, 229] on img at bounding box center [241, 324] width 406 height 406
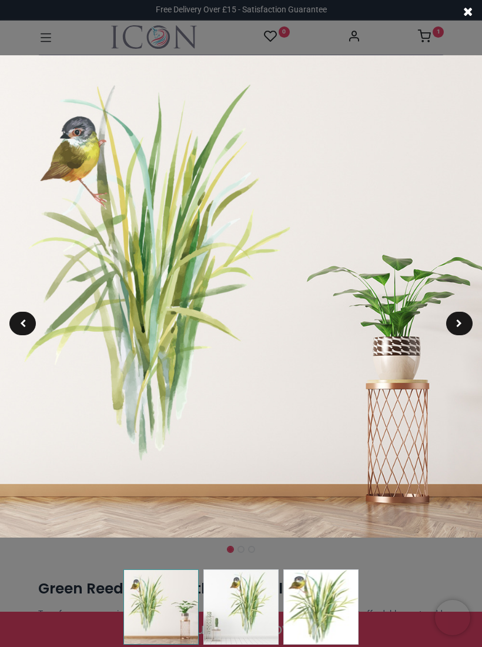
click at [334, 608] on img at bounding box center [320, 606] width 75 height 75
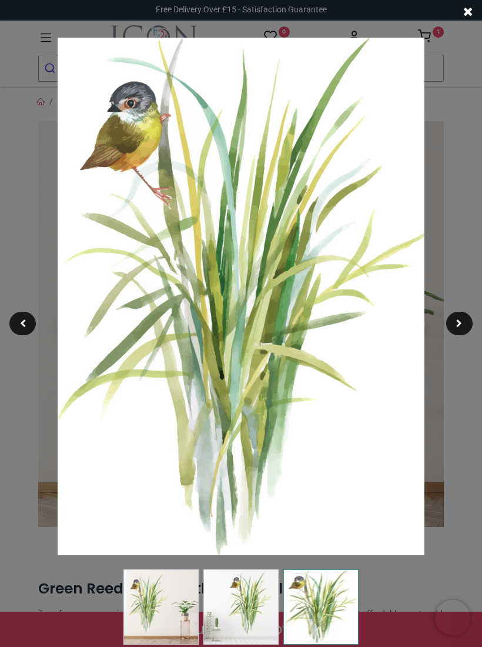
click at [469, 317] on div at bounding box center [459, 324] width 26 height 24
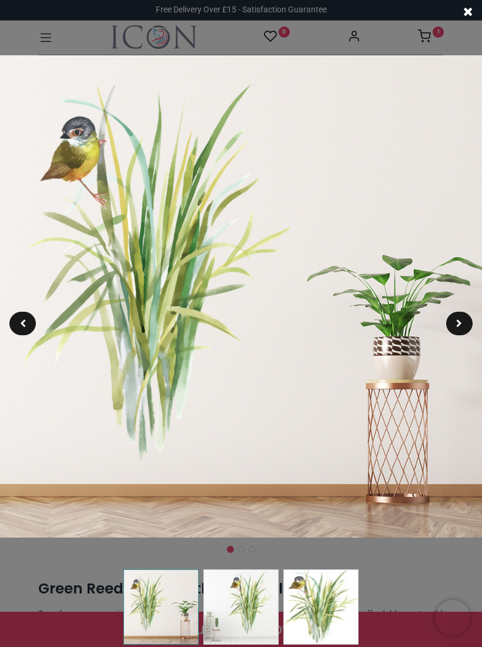
click at [444, 39] on div at bounding box center [241, 323] width 482 height 647
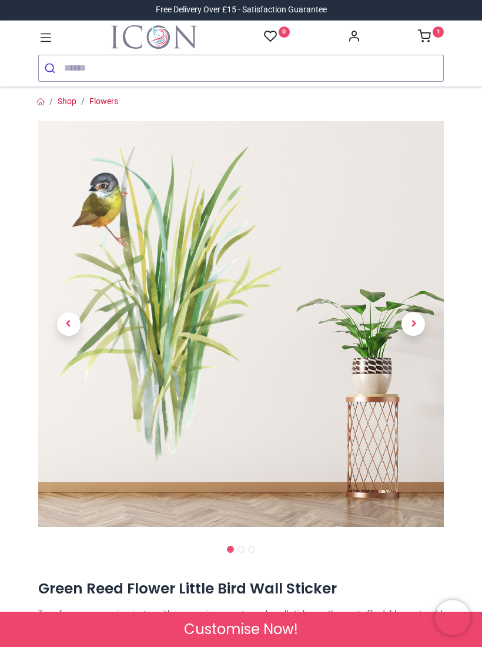
click at [246, 417] on img at bounding box center [241, 324] width 406 height 406
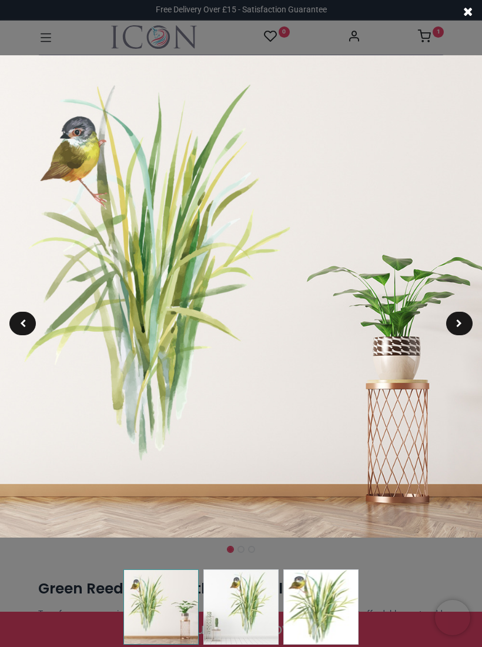
click at [235, 427] on img at bounding box center [241, 296] width 482 height 482
click at [250, 410] on img at bounding box center [241, 296] width 482 height 482
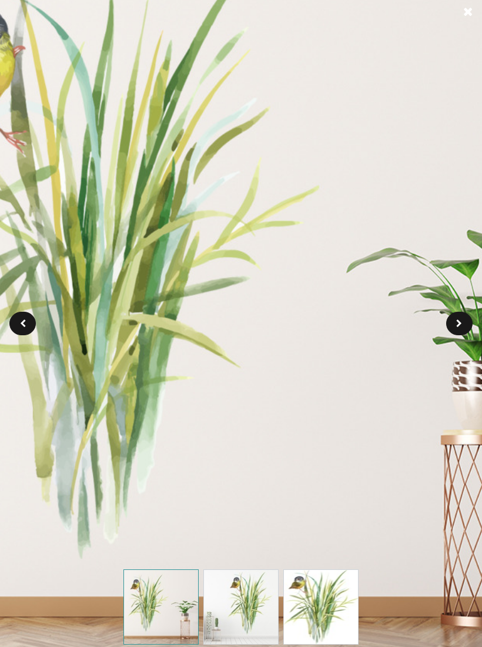
click at [212, 434] on img at bounding box center [240, 296] width 771 height 771
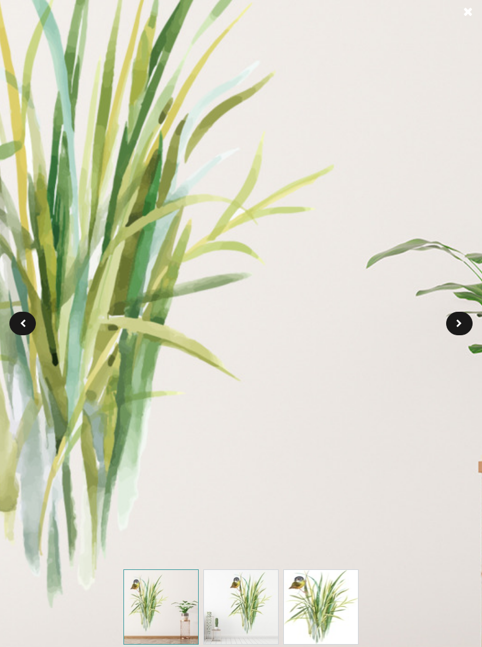
click at [213, 460] on img at bounding box center [241, 296] width 916 height 916
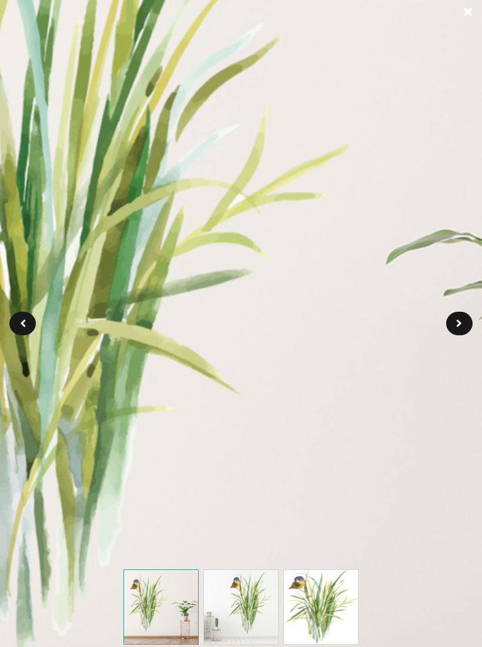
click at [200, 459] on img at bounding box center [241, 296] width 1061 height 1061
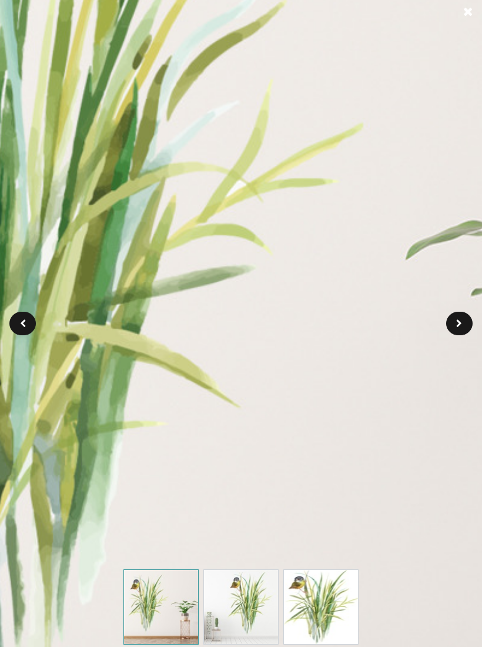
click at [228, 595] on img at bounding box center [240, 606] width 75 height 75
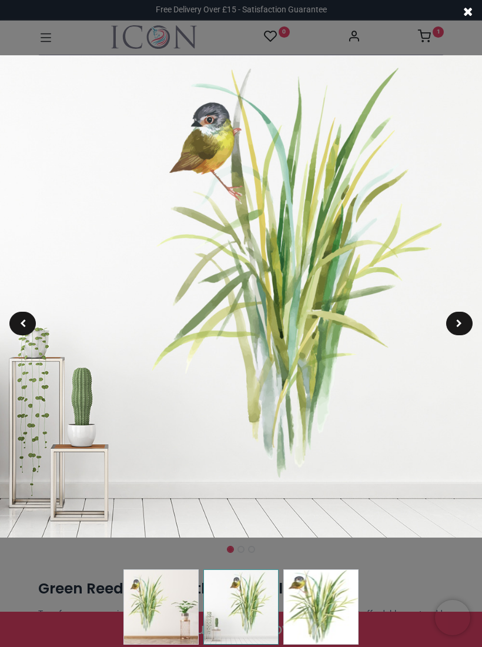
click at [461, 318] on div at bounding box center [459, 324] width 26 height 24
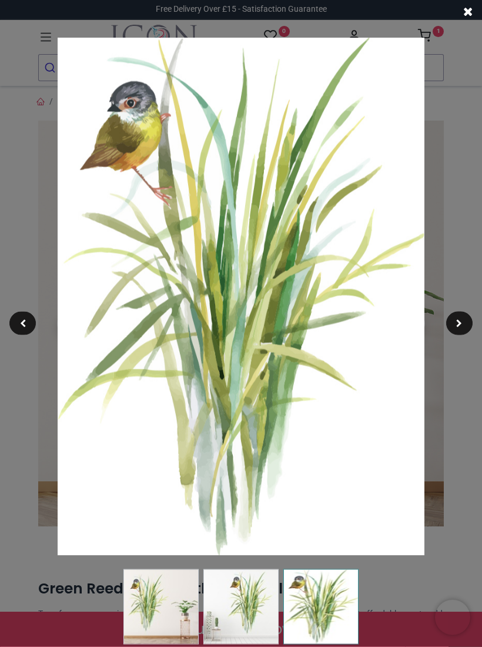
click at [465, 324] on div at bounding box center [459, 324] width 26 height 24
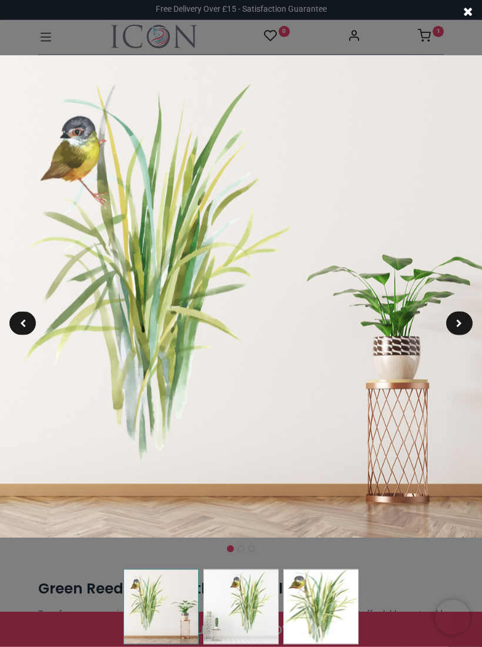
click at [477, 315] on img at bounding box center [241, 296] width 482 height 482
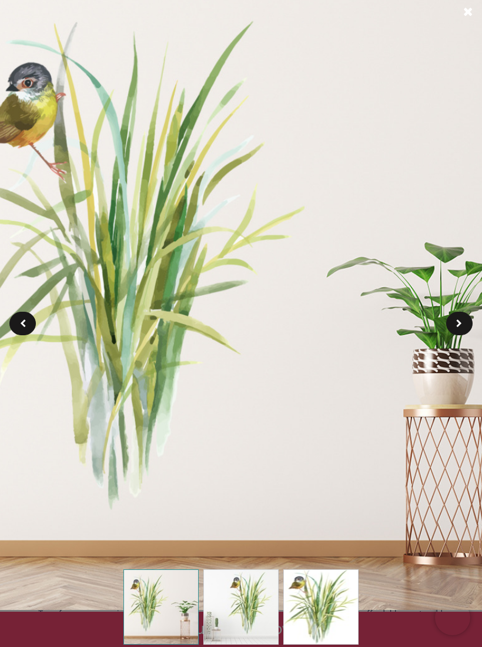
click at [464, 327] on div at bounding box center [459, 324] width 26 height 24
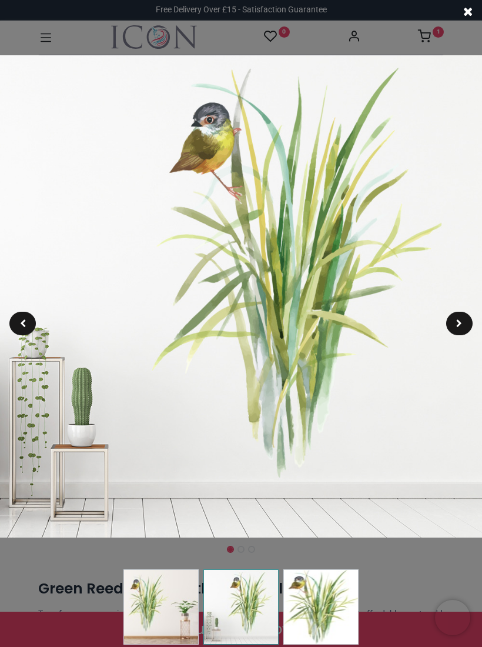
click at [443, 27] on div at bounding box center [241, 323] width 482 height 647
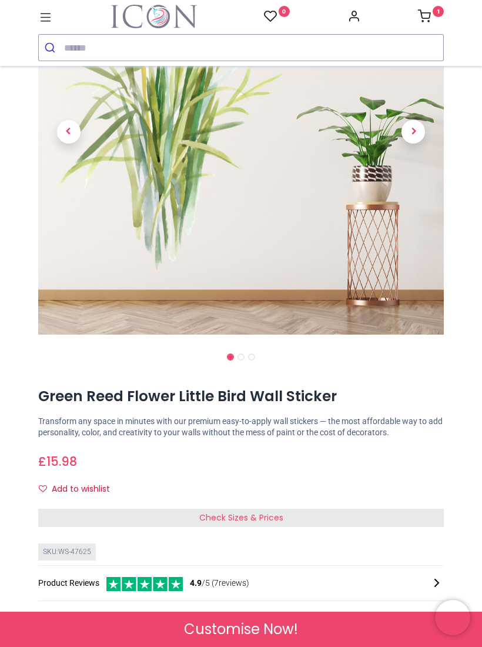
scroll to position [172, 0]
click at [363, 511] on div "Check Sizes & Prices" at bounding box center [241, 518] width 406 height 19
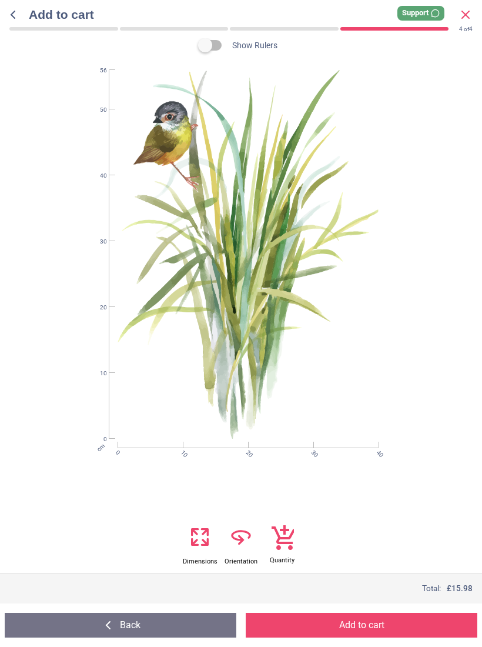
click at [374, 628] on button "Add to cart" at bounding box center [362, 625] width 232 height 25
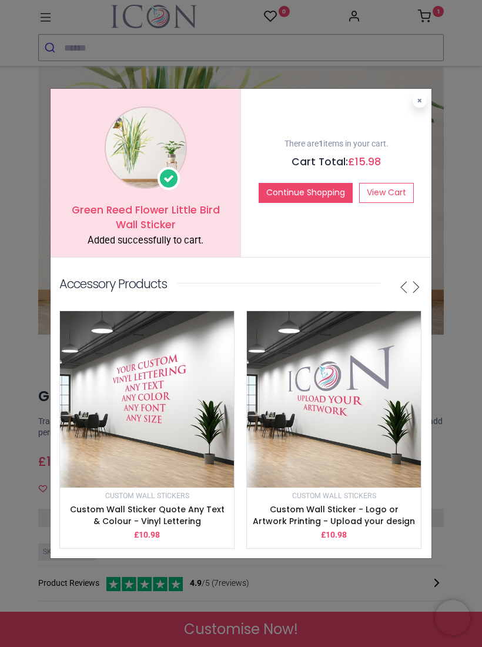
click at [424, 101] on button at bounding box center [420, 100] width 14 height 14
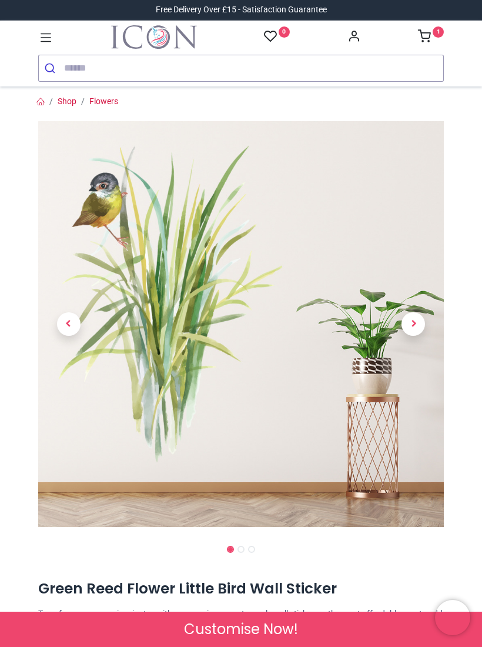
scroll to position [0, 0]
click at [430, 32] on icon at bounding box center [424, 35] width 13 height 13
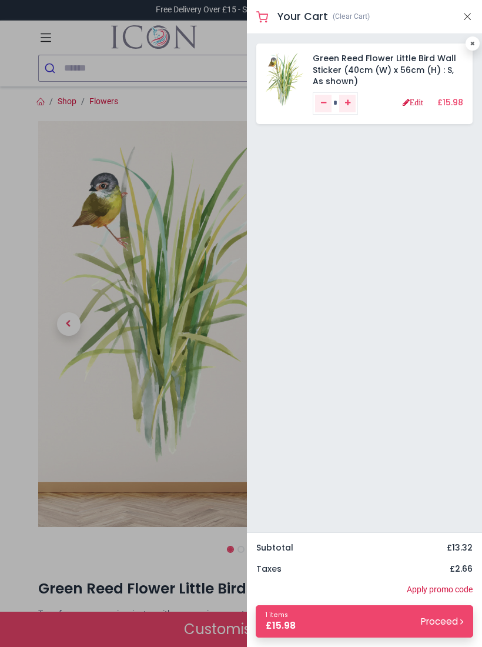
click at [449, 620] on small "Proceed" at bounding box center [442, 621] width 42 height 12
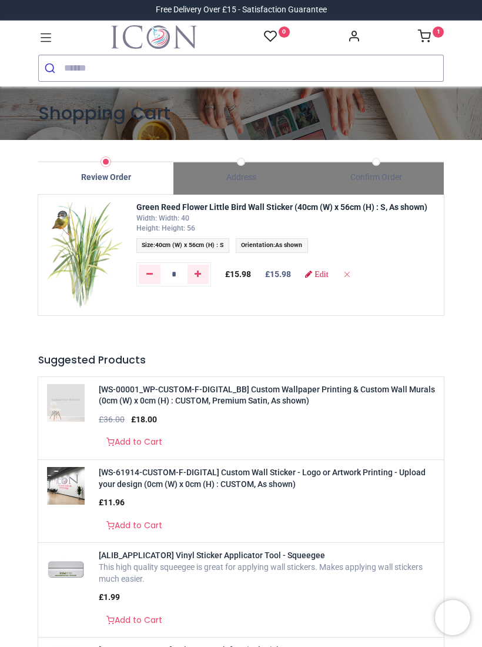
click at [442, 32] on sup "1" at bounding box center [438, 31] width 11 height 11
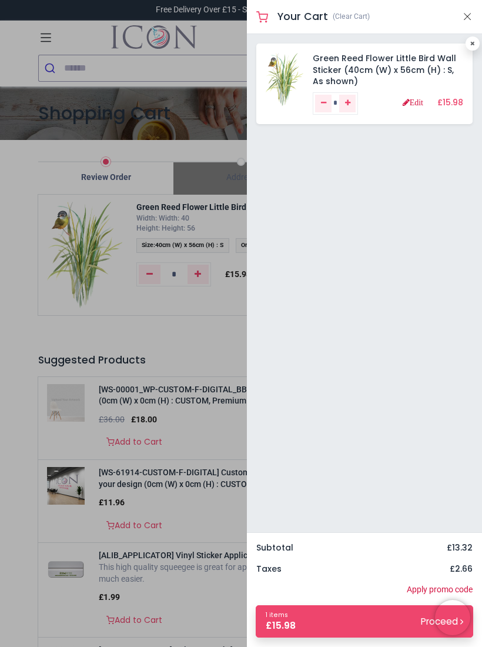
click at [471, 48] on link at bounding box center [473, 43] width 14 height 14
type input "*"
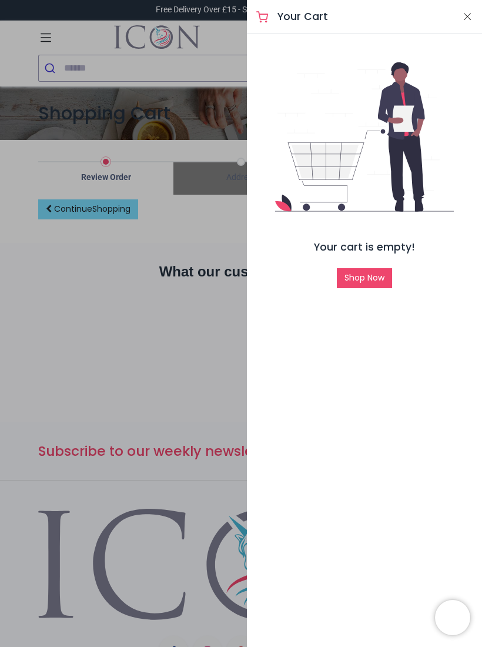
click at [479, 42] on div "empty_cart Your cart is empty! Shop Now" at bounding box center [364, 161] width 235 height 254
click at [190, 232] on div at bounding box center [241, 323] width 482 height 647
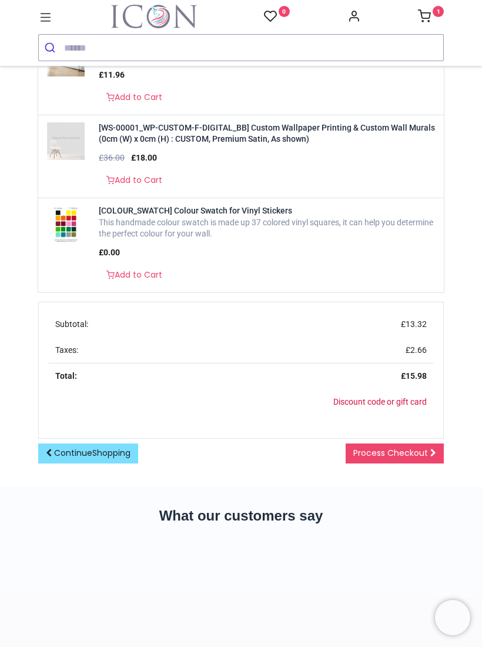
scroll to position [504, 0]
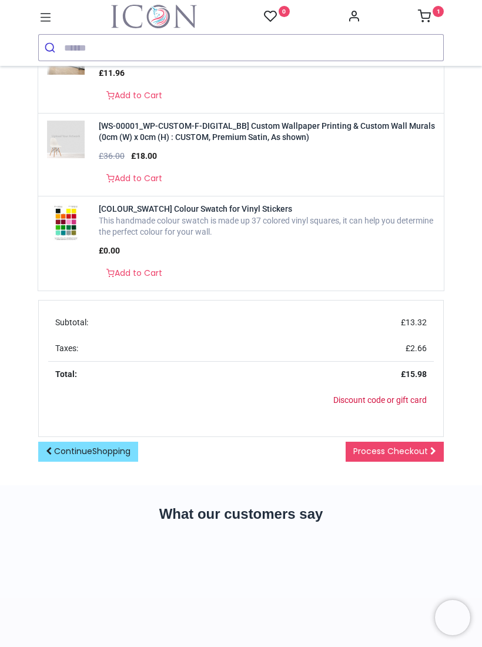
click at [143, 263] on link "Add to Cart" at bounding box center [134, 273] width 71 height 20
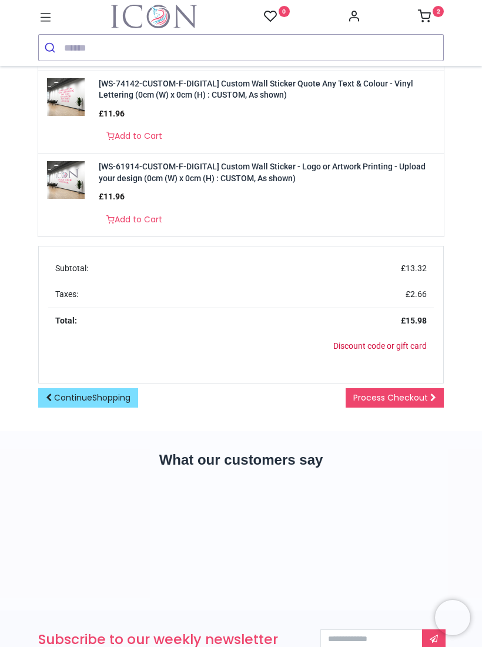
scroll to position [546, 0]
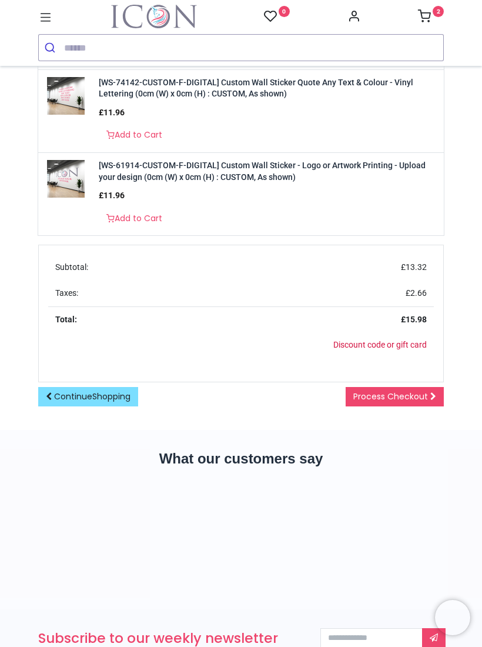
click at [417, 396] on span "Process Checkout" at bounding box center [390, 396] width 75 height 12
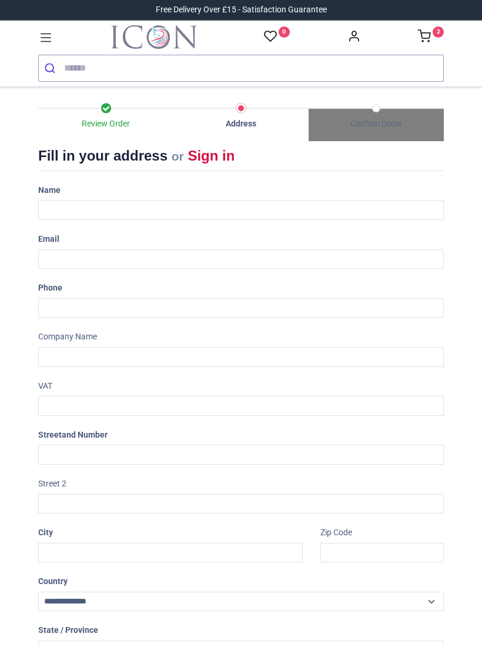
select select "***"
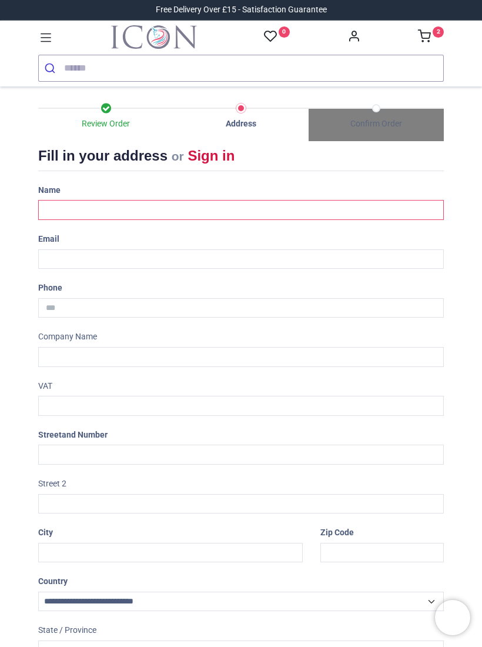
click at [123, 205] on input "text" at bounding box center [241, 210] width 406 height 20
type input "**********"
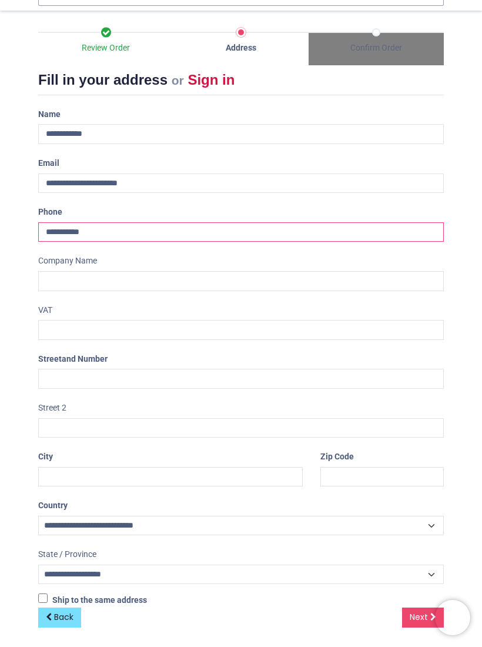
scroll to position [75, 0]
type input "**********"
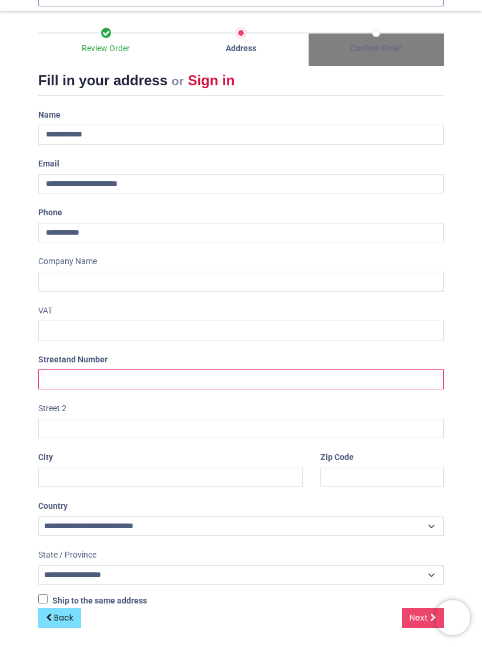
click at [111, 380] on input "text" at bounding box center [241, 379] width 406 height 20
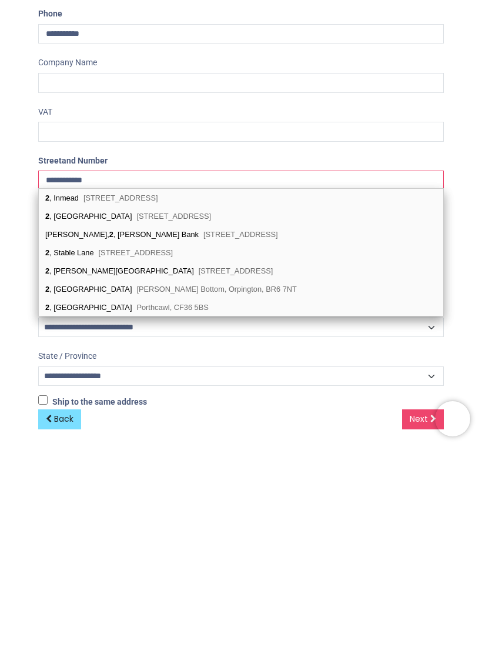
click at [413, 369] on input "**********" at bounding box center [241, 379] width 406 height 20
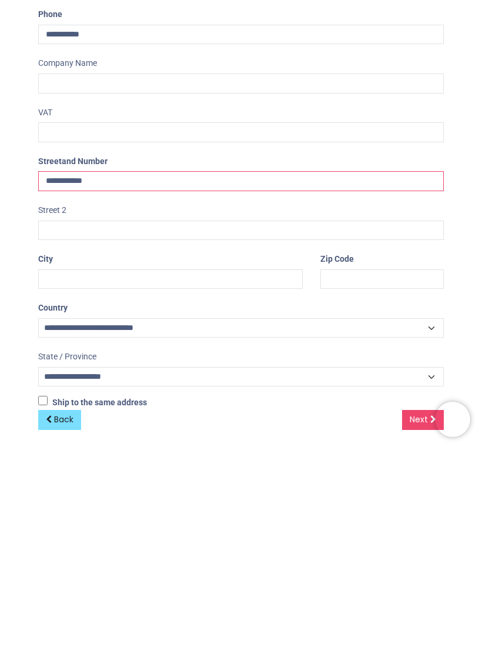
click at [153, 369] on input "**********" at bounding box center [241, 379] width 406 height 20
type input "**********"
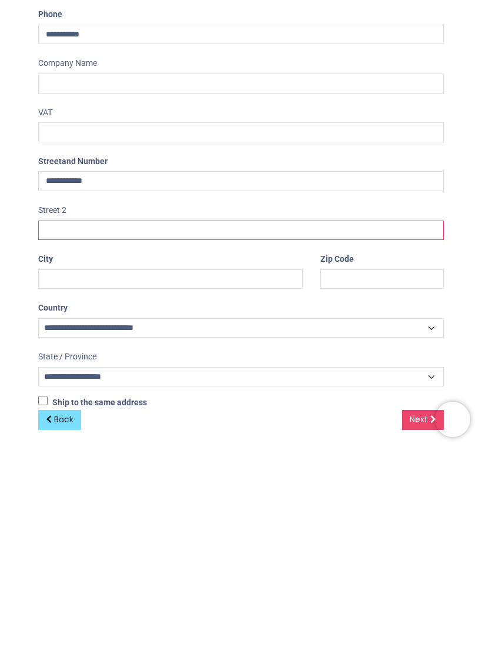
click at [72, 419] on input "text" at bounding box center [241, 429] width 406 height 20
type input "**********"
click at [153, 467] on input "text" at bounding box center [170, 477] width 265 height 20
type input "**********"
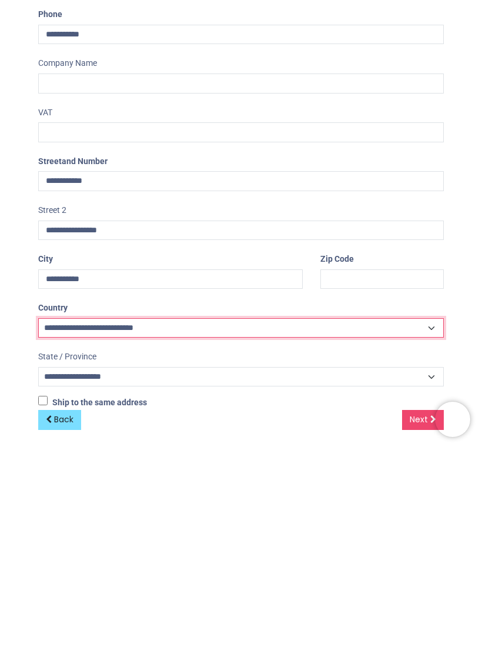
click at [148, 516] on select "**********" at bounding box center [241, 526] width 406 height 20
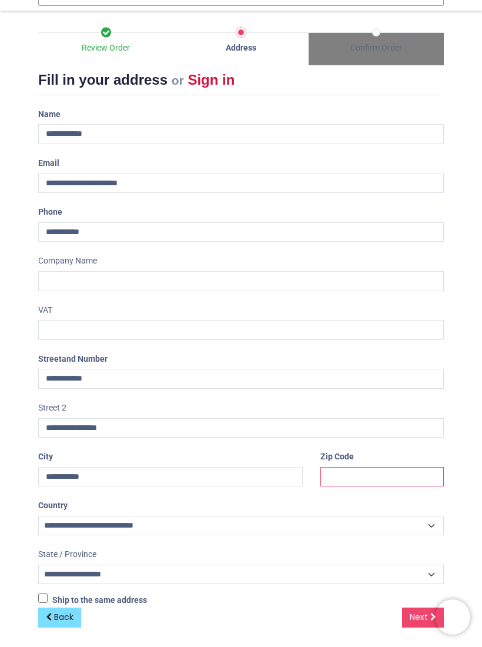
click at [377, 467] on input "text" at bounding box center [381, 477] width 123 height 20
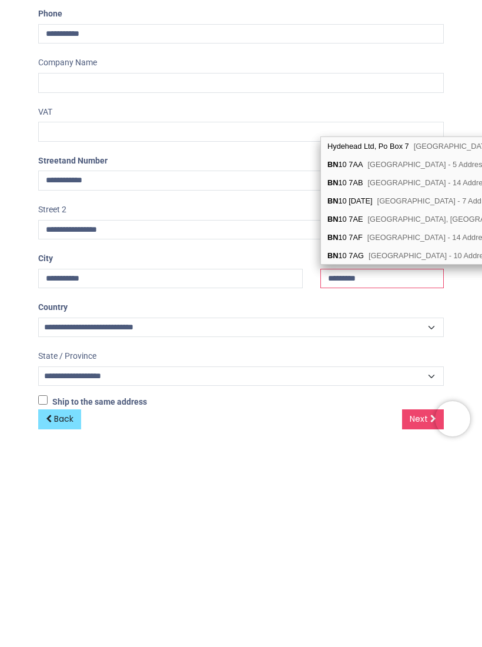
scroll to position [1, 0]
type input "********"
click at [420, 611] on span "Next" at bounding box center [419, 617] width 18 height 12
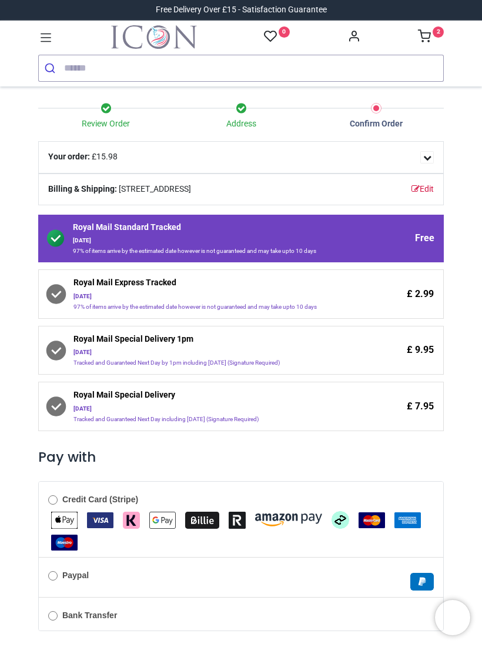
click at [330, 222] on span "Royal Mail Standard Tracked" at bounding box center [217, 229] width 289 height 15
click at [65, 541] on img "Maestro" at bounding box center [64, 542] width 26 height 16
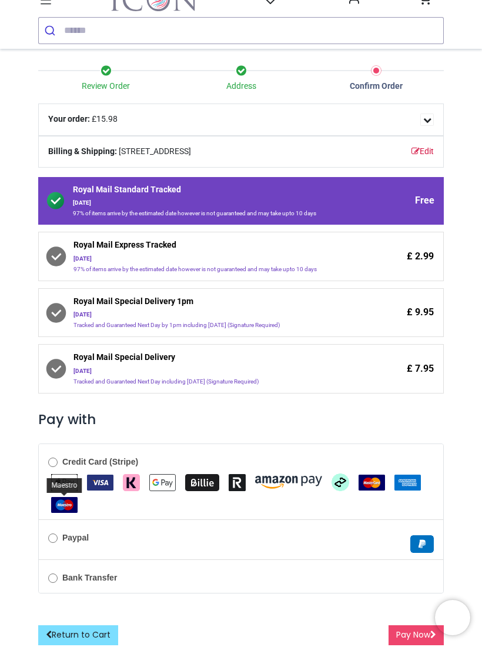
scroll to position [36, 0]
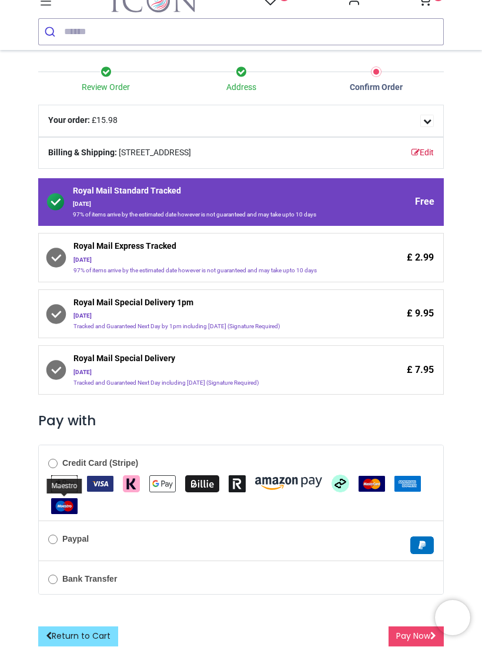
click at [376, 477] on img "MasterCard" at bounding box center [372, 484] width 26 height 16
click at [378, 479] on img "MasterCard" at bounding box center [372, 484] width 26 height 16
click at [382, 481] on img "MasterCard" at bounding box center [372, 484] width 26 height 16
click at [410, 631] on button "Pay Now" at bounding box center [416, 636] width 55 height 20
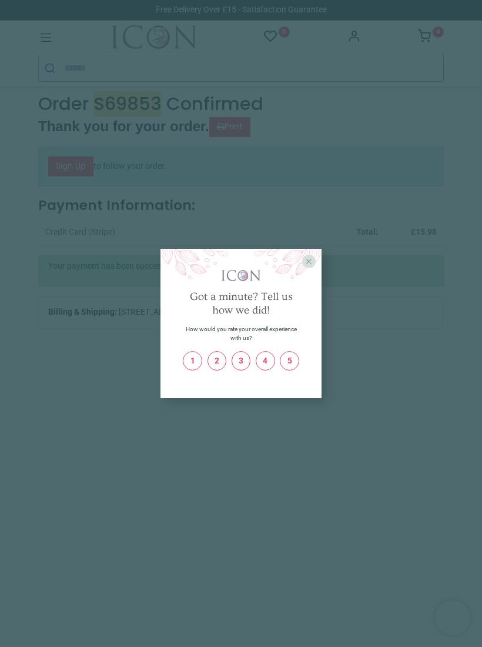
click at [297, 367] on label "5" at bounding box center [289, 361] width 18 height 18
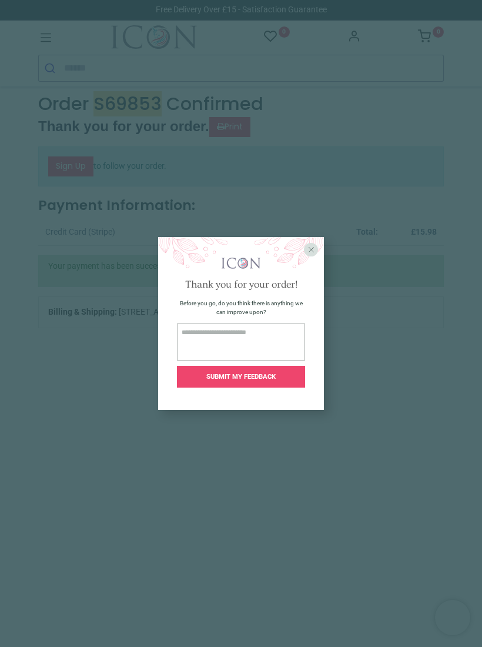
click at [372, 638] on div "X Got a minute? Tell us how we did! How would you rate your overall experience …" at bounding box center [241, 323] width 482 height 647
click at [208, 351] on textarea at bounding box center [241, 341] width 129 height 37
type textarea "**********"
click at [256, 380] on span "SUBMIT MY FEEDBACK" at bounding box center [240, 377] width 69 height 8
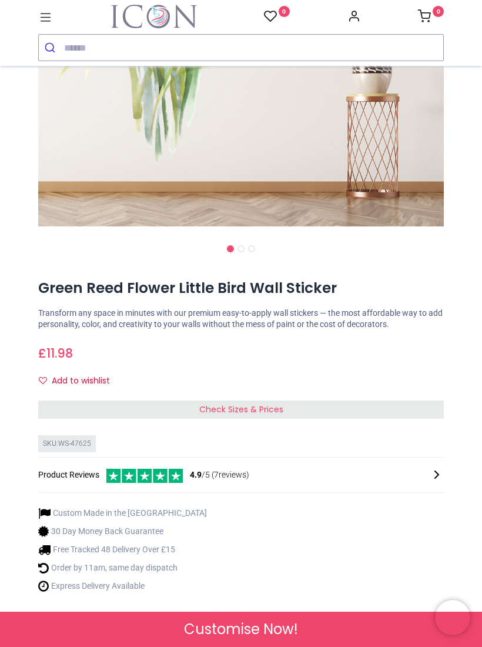
scroll to position [283, 0]
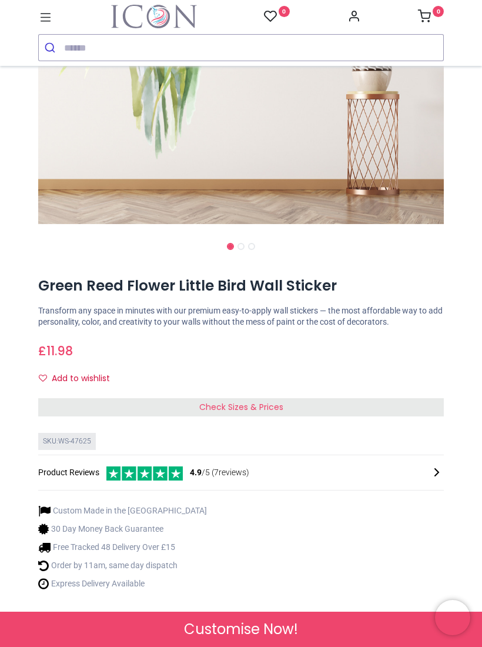
click at [353, 407] on div "Check Sizes & Prices" at bounding box center [241, 407] width 406 height 19
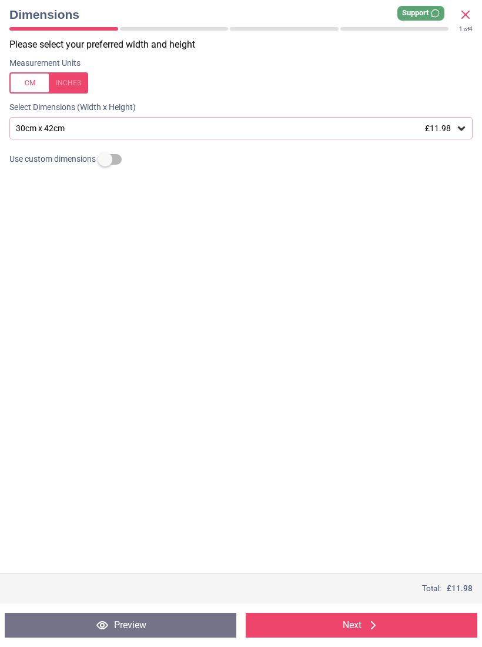
click at [479, 105] on div "Select Dimensions (Width x Height)" at bounding box center [241, 108] width 482 height 12
click at [464, 128] on icon at bounding box center [462, 128] width 12 height 12
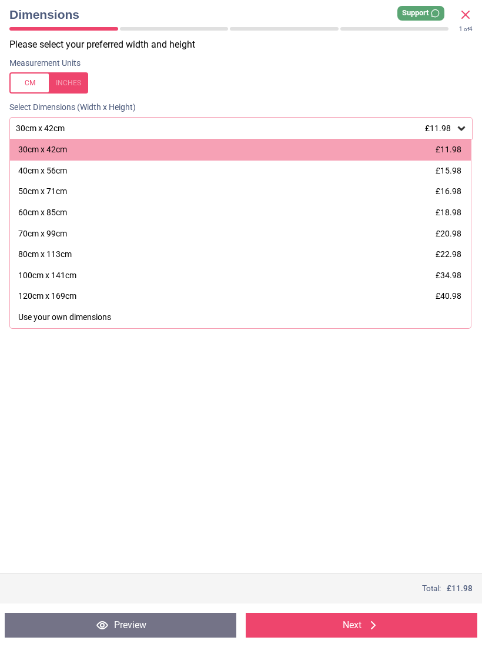
click at [454, 160] on div "40cm x 56cm £15.98" at bounding box center [240, 170] width 461 height 21
